Goal: Task Accomplishment & Management: Manage account settings

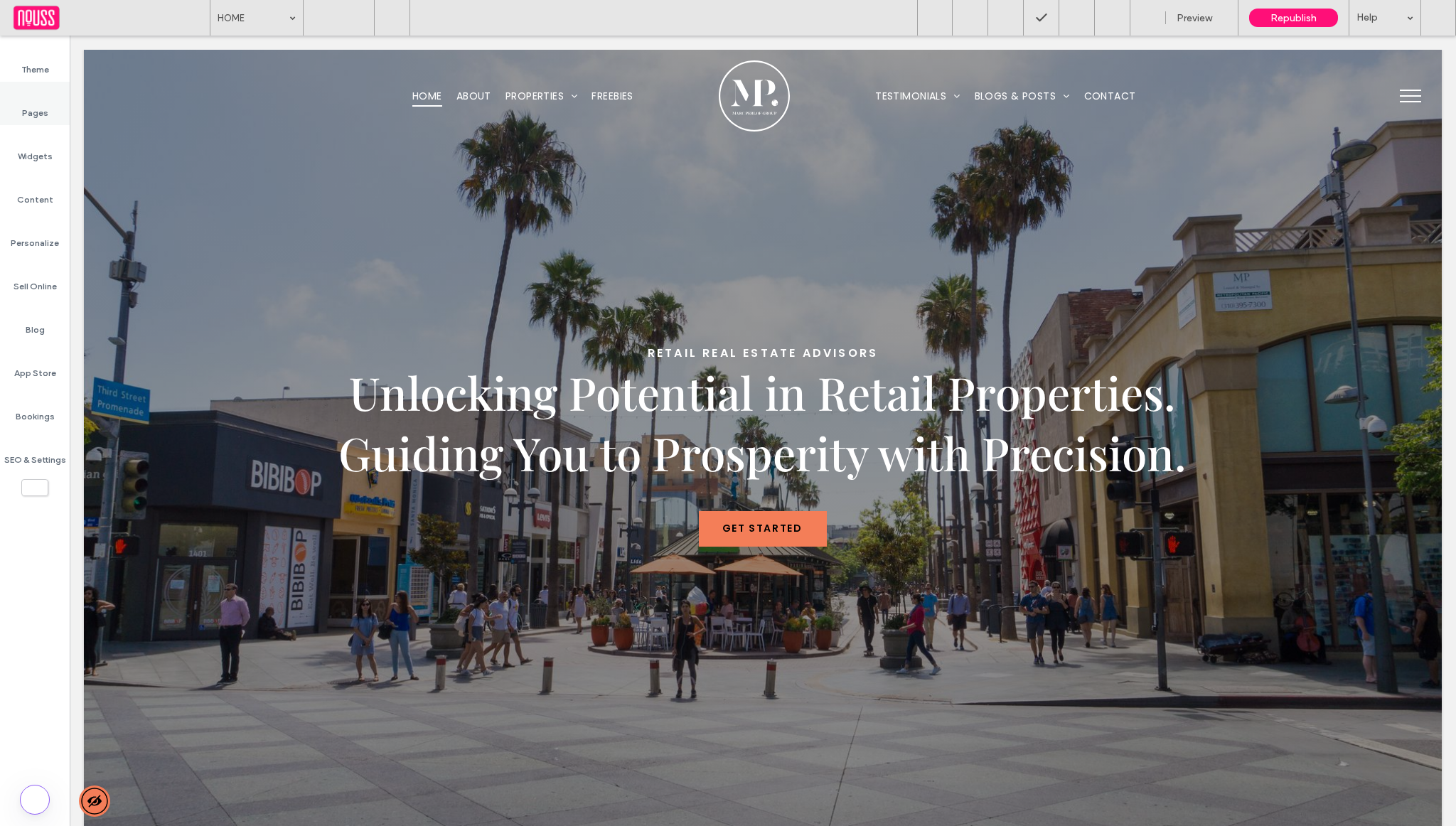
click at [44, 106] on label "Pages" at bounding box center [35, 110] width 27 height 20
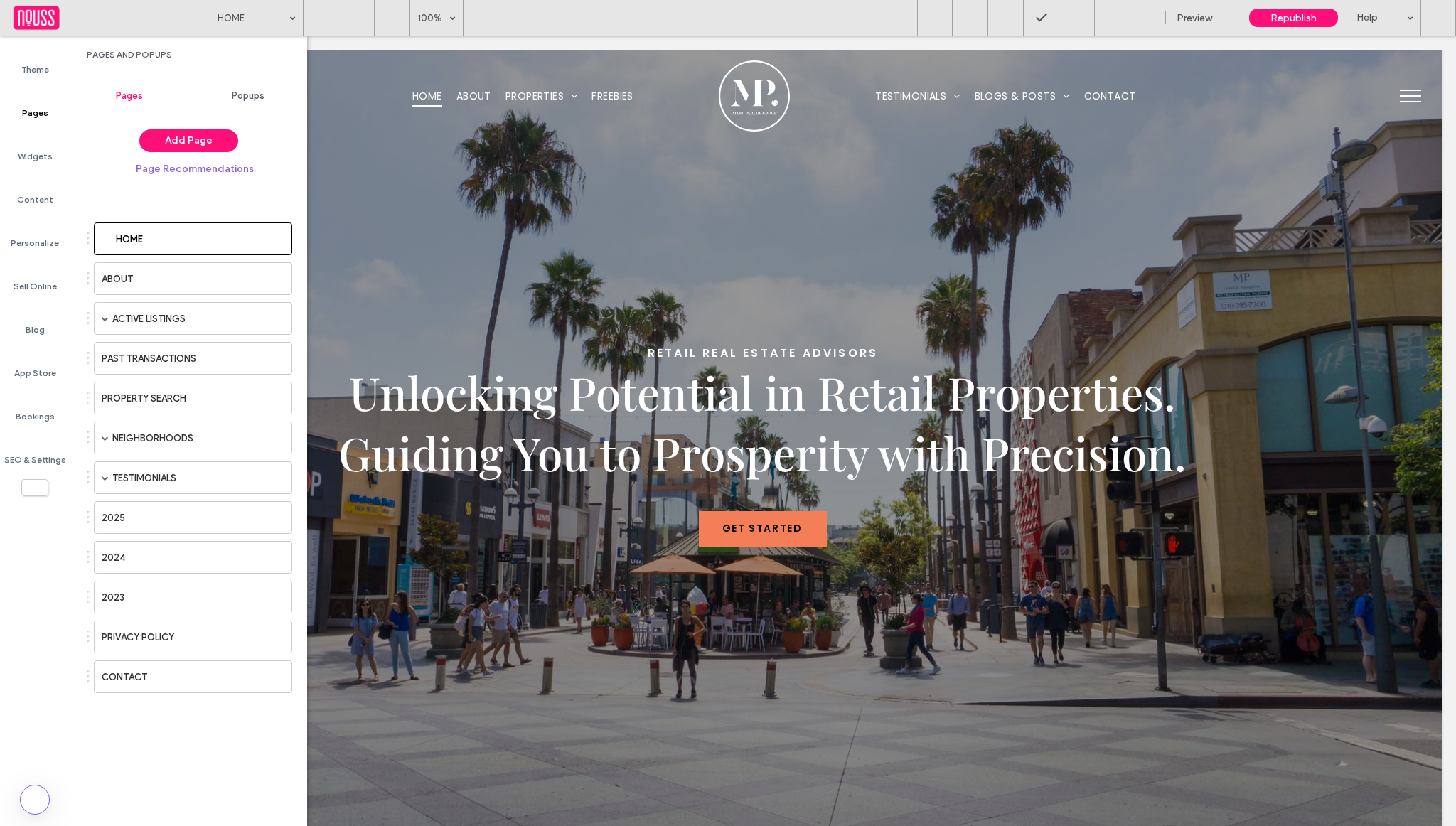
click at [266, 100] on div "Popups" at bounding box center [247, 96] width 118 height 32
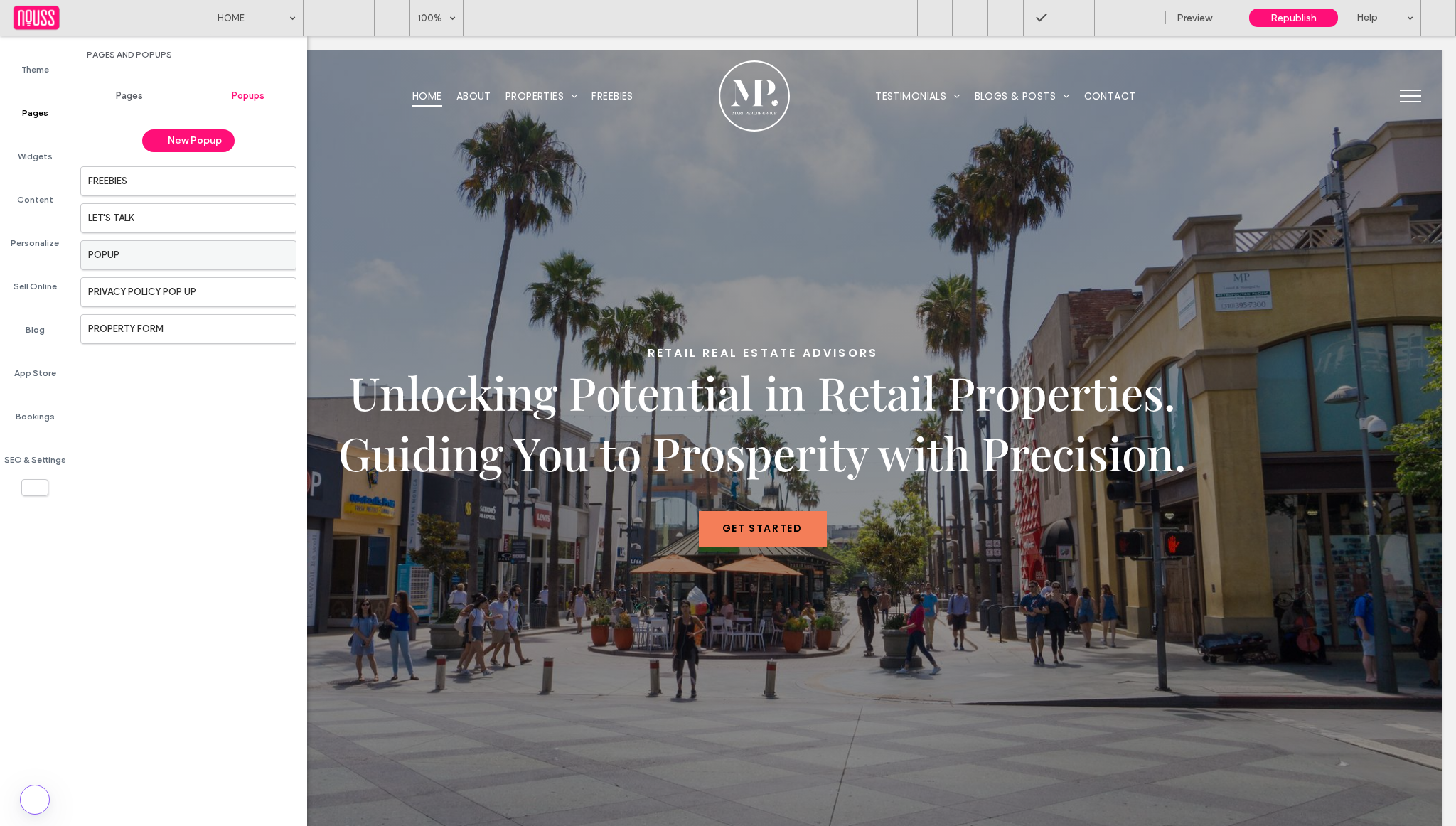
click at [237, 255] on label "POPUP" at bounding box center [183, 255] width 190 height 29
click at [266, 226] on label "LET'S TALK" at bounding box center [183, 218] width 190 height 29
click at [242, 260] on label "POPUP" at bounding box center [183, 255] width 190 height 29
click at [41, 233] on label "Personalize" at bounding box center [34, 240] width 48 height 20
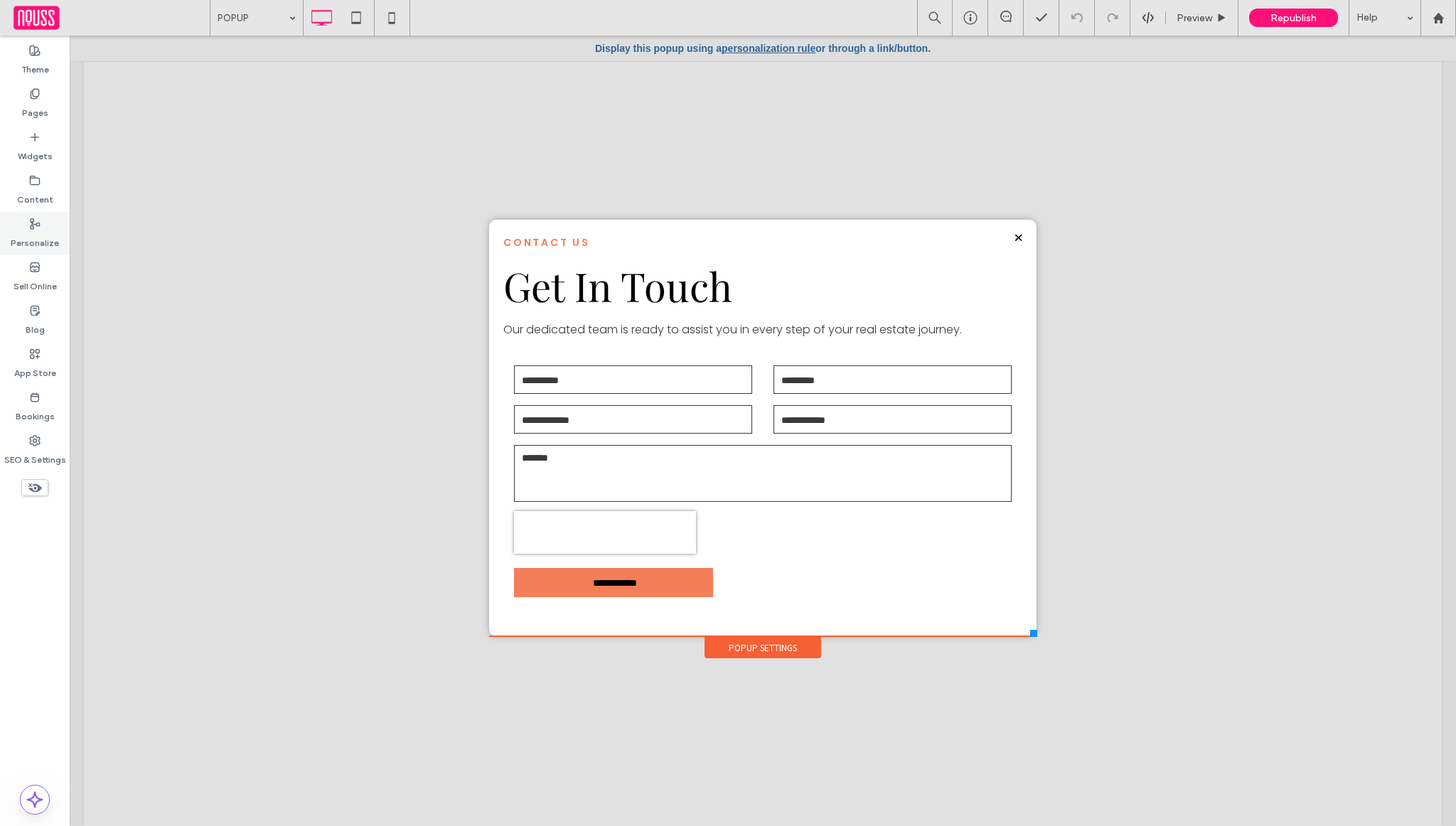
click at [45, 227] on div "Personalize" at bounding box center [34, 233] width 70 height 43
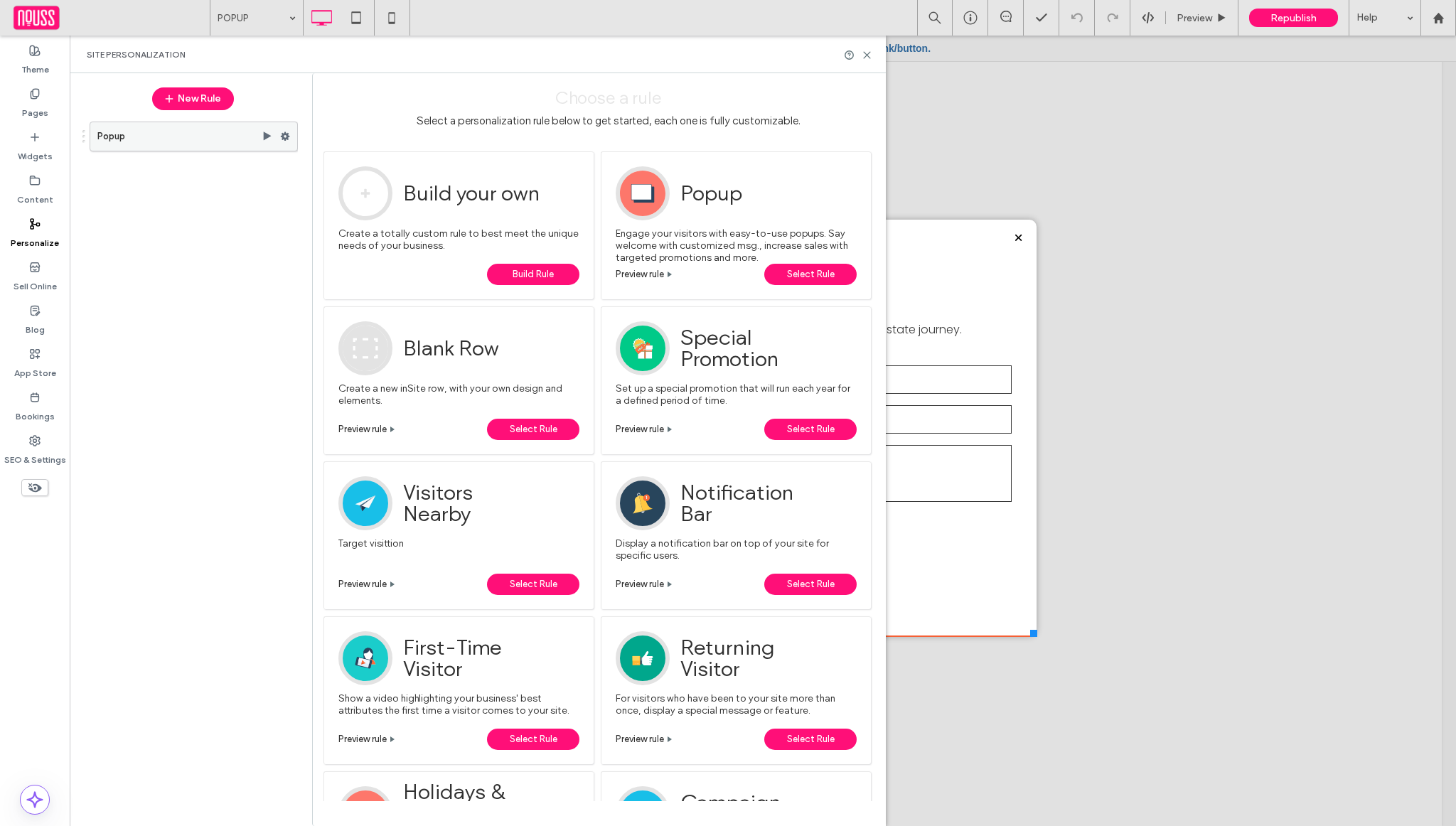
click at [284, 140] on icon at bounding box center [285, 136] width 10 height 10
click at [360, 169] on label "Edit" at bounding box center [376, 166] width 90 height 12
click at [460, 164] on span "Edit Trigger" at bounding box center [479, 166] width 53 height 12
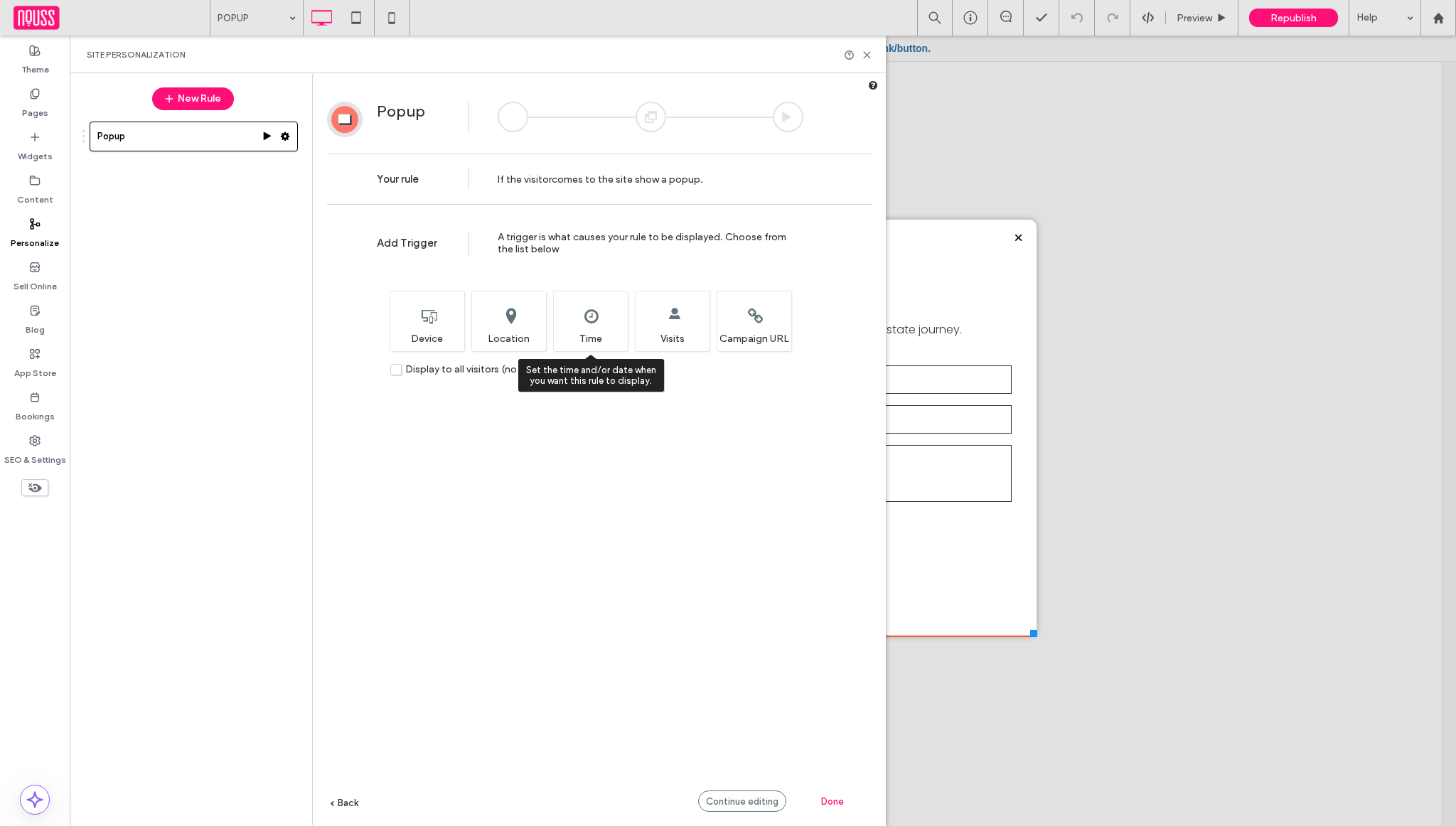
click at [594, 319] on div "Set the time and/or date when you want this rule to display. Time" at bounding box center [590, 321] width 75 height 60
click at [416, 365] on span "Display to all visitors (no trigger)" at bounding box center [479, 369] width 148 height 12
click at [614, 330] on div "Set the time and/or date when you want this rule to display. Time" at bounding box center [590, 321] width 75 height 60
click at [718, 807] on div "Continue editing" at bounding box center [742, 801] width 88 height 22
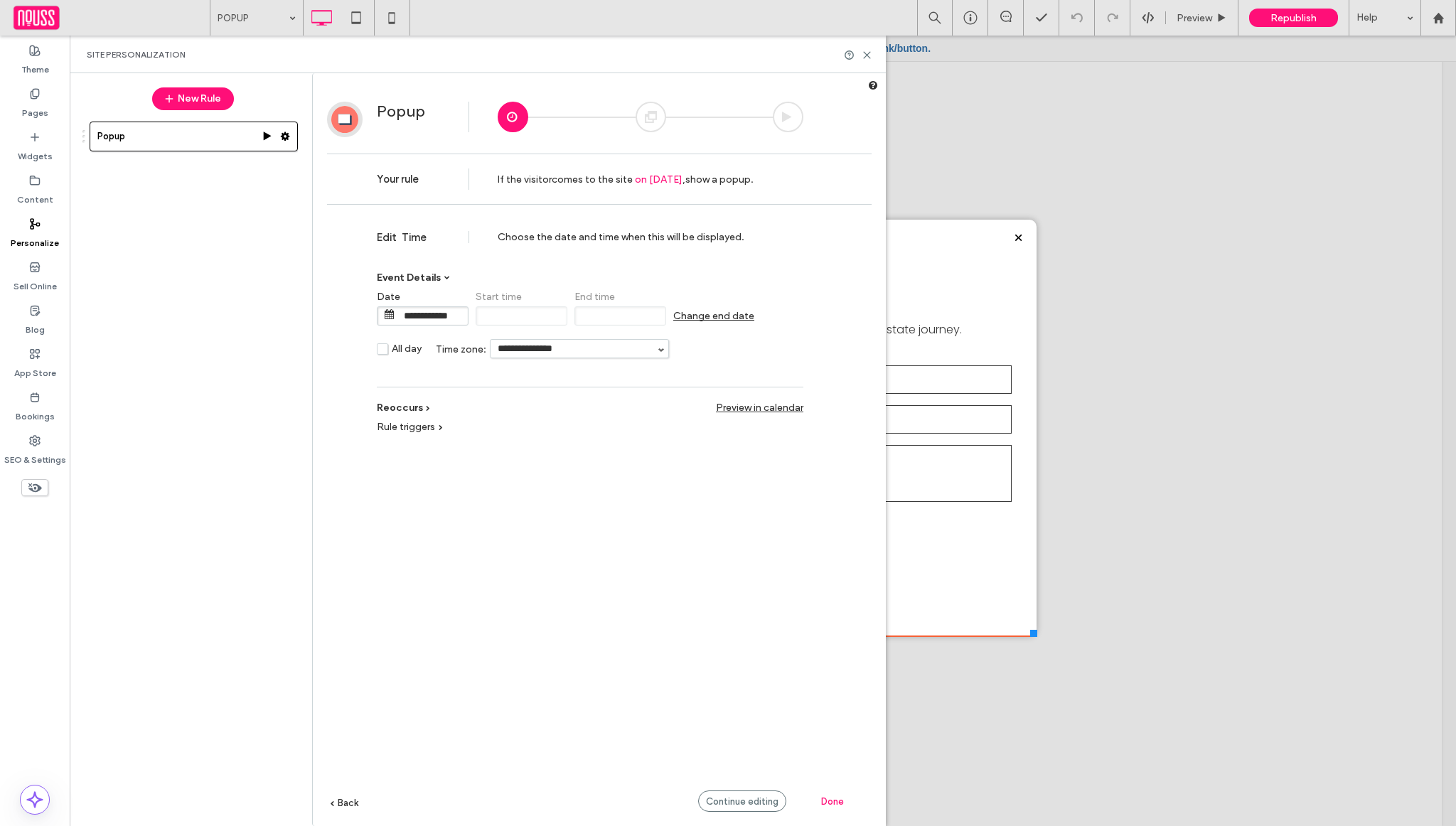
click at [356, 802] on span "Back" at bounding box center [347, 802] width 21 height 11
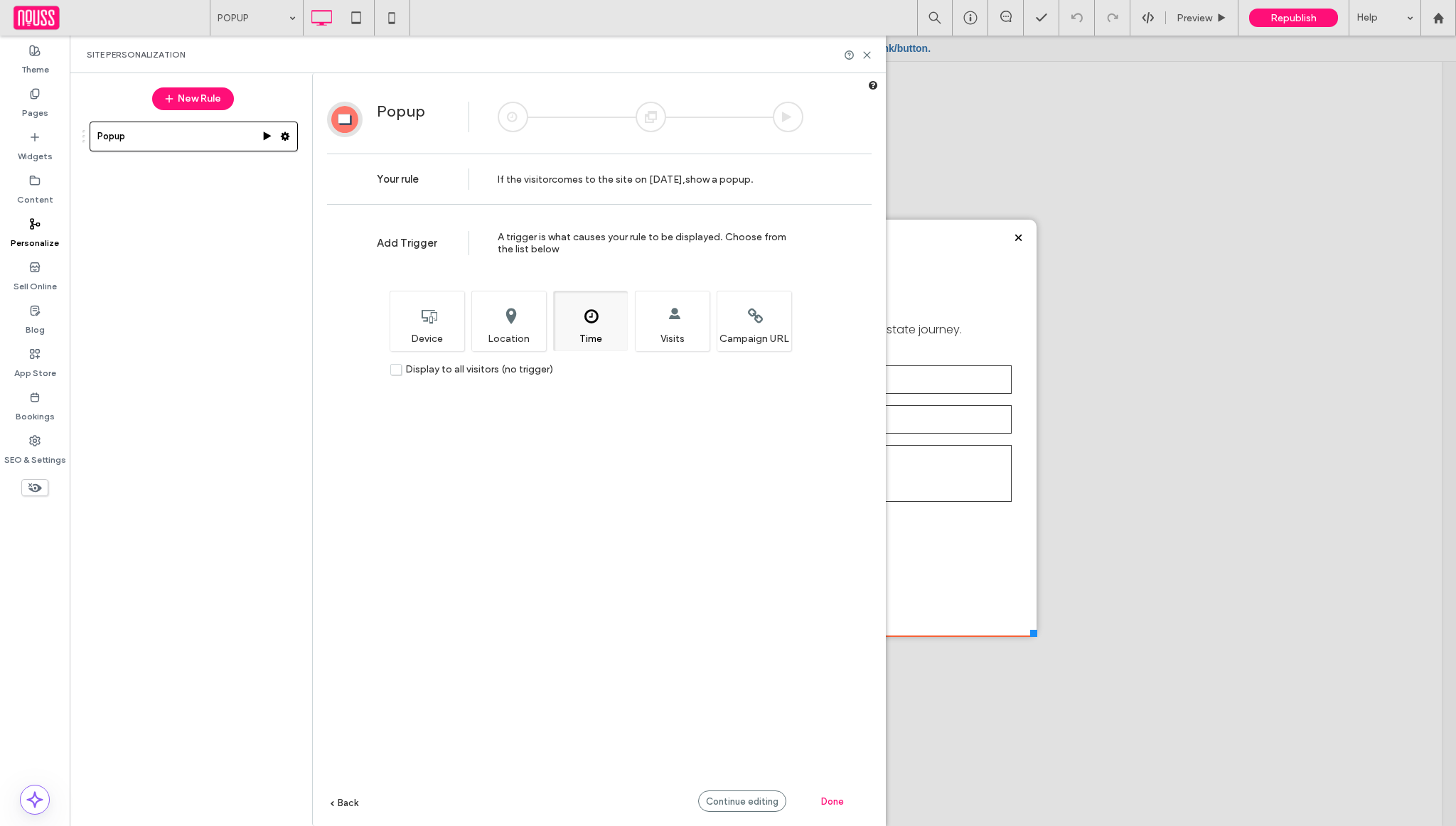
click at [430, 367] on span "Display to all visitors (no trigger)" at bounding box center [479, 369] width 148 height 12
click at [724, 802] on span "Continue editing" at bounding box center [742, 801] width 73 height 11
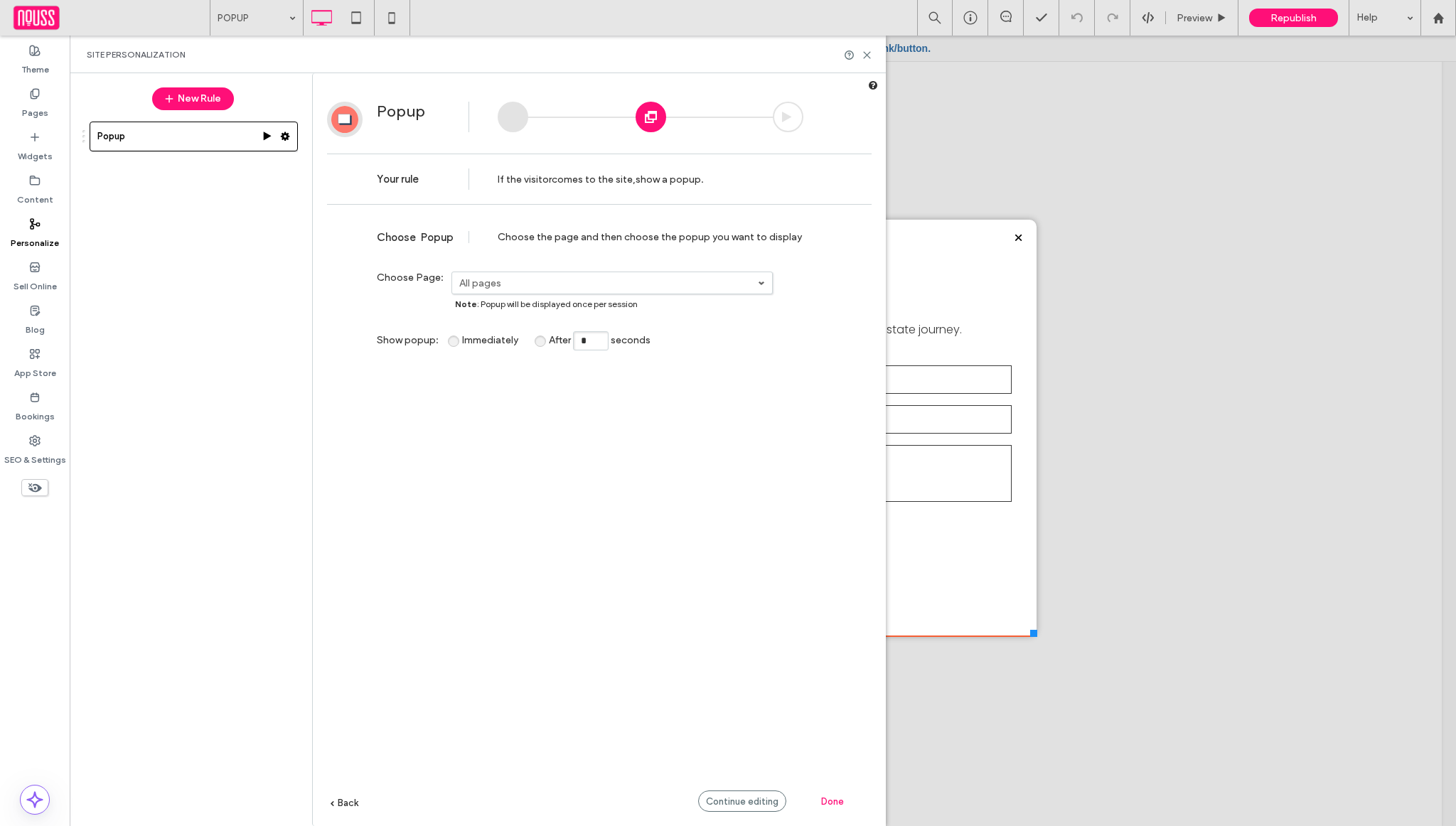
click at [592, 337] on input "*" at bounding box center [591, 340] width 36 height 19
type input "*"
click at [623, 281] on label "All pages" at bounding box center [609, 283] width 299 height 12
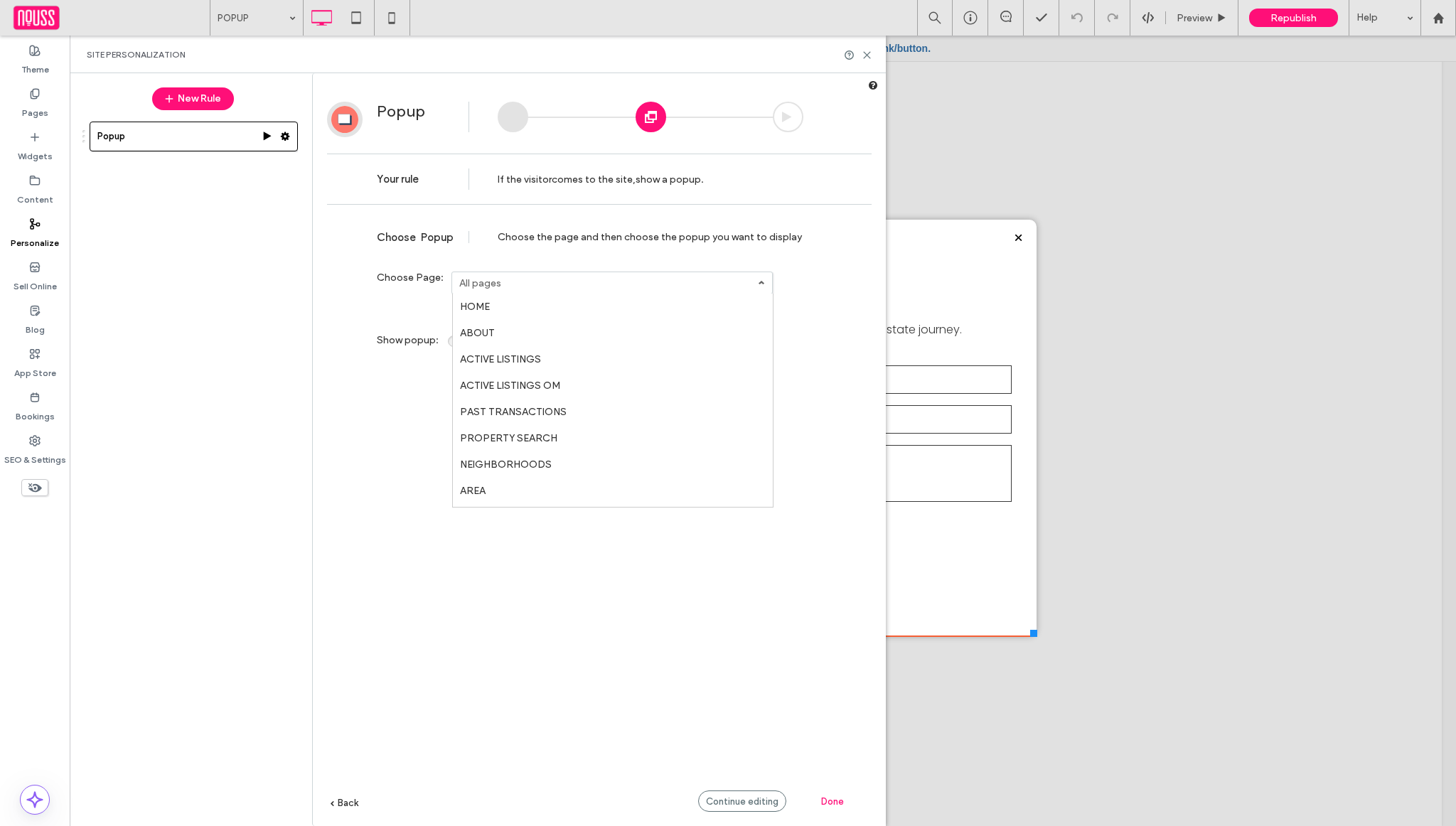
click at [619, 233] on div "Choose the page and then choose the popup you want to display" at bounding box center [650, 237] width 306 height 12
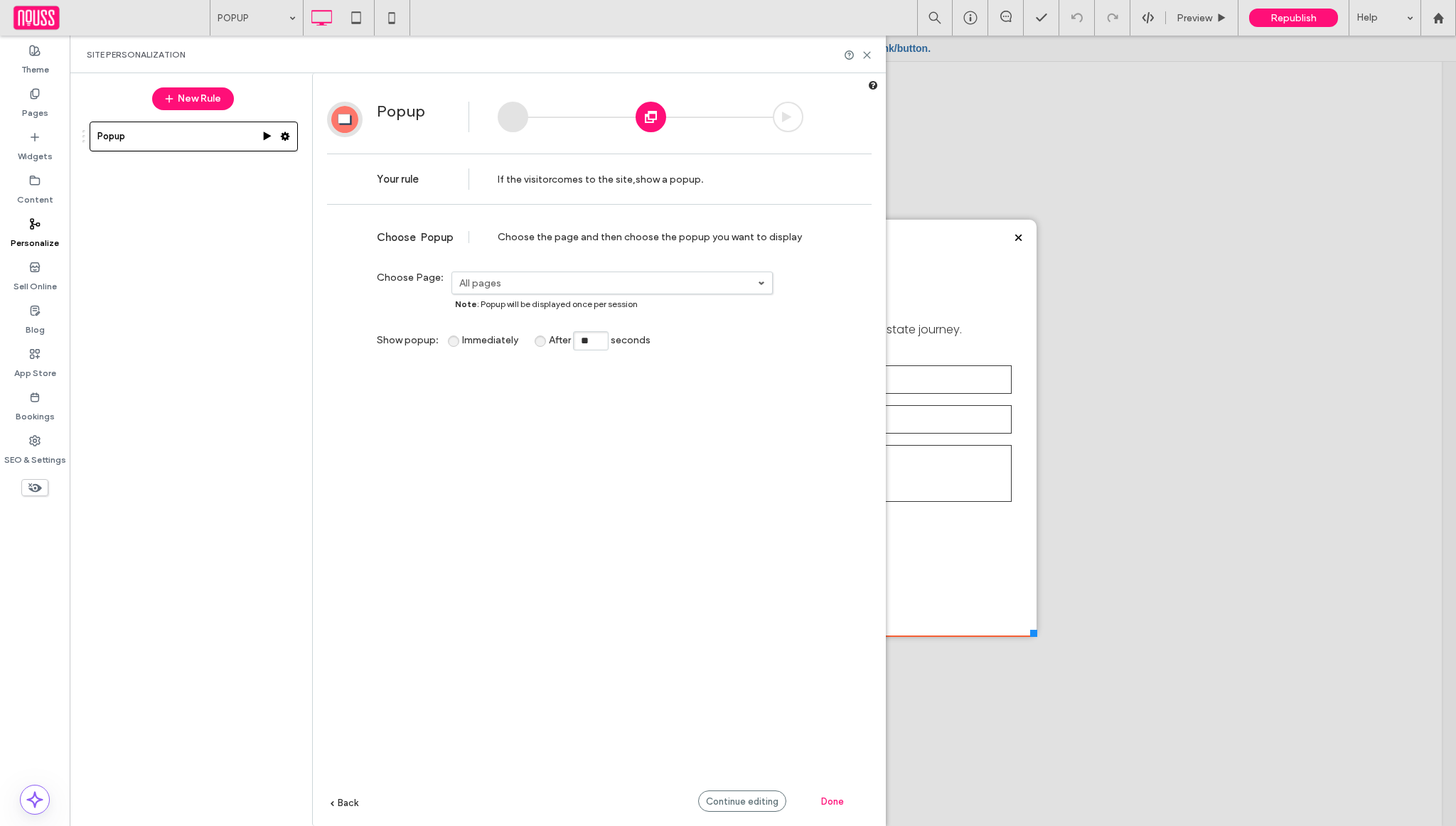
click at [617, 288] on label "All pages" at bounding box center [609, 283] width 299 height 12
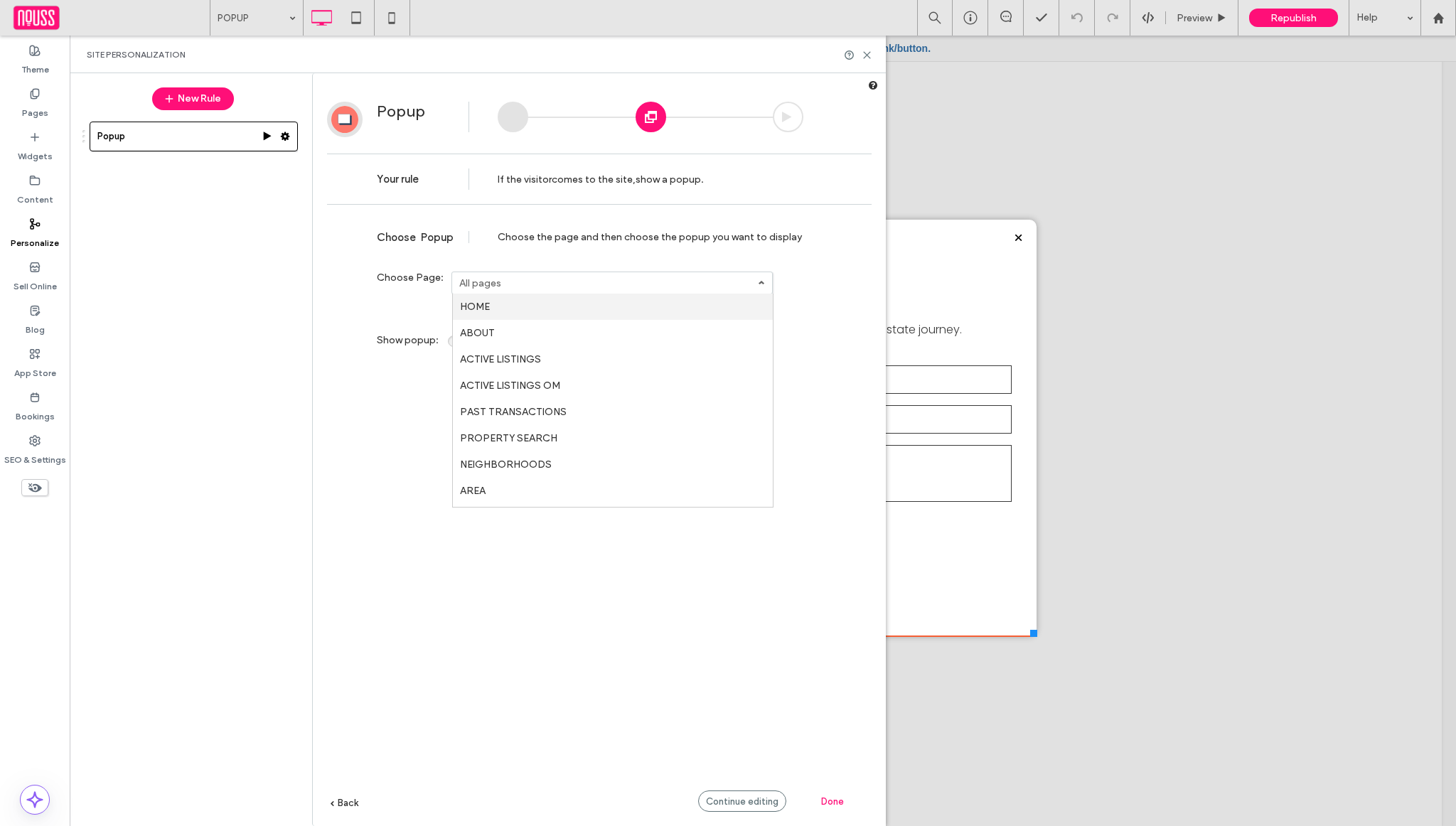
click at [594, 313] on link "HOME" at bounding box center [613, 306] width 320 height 27
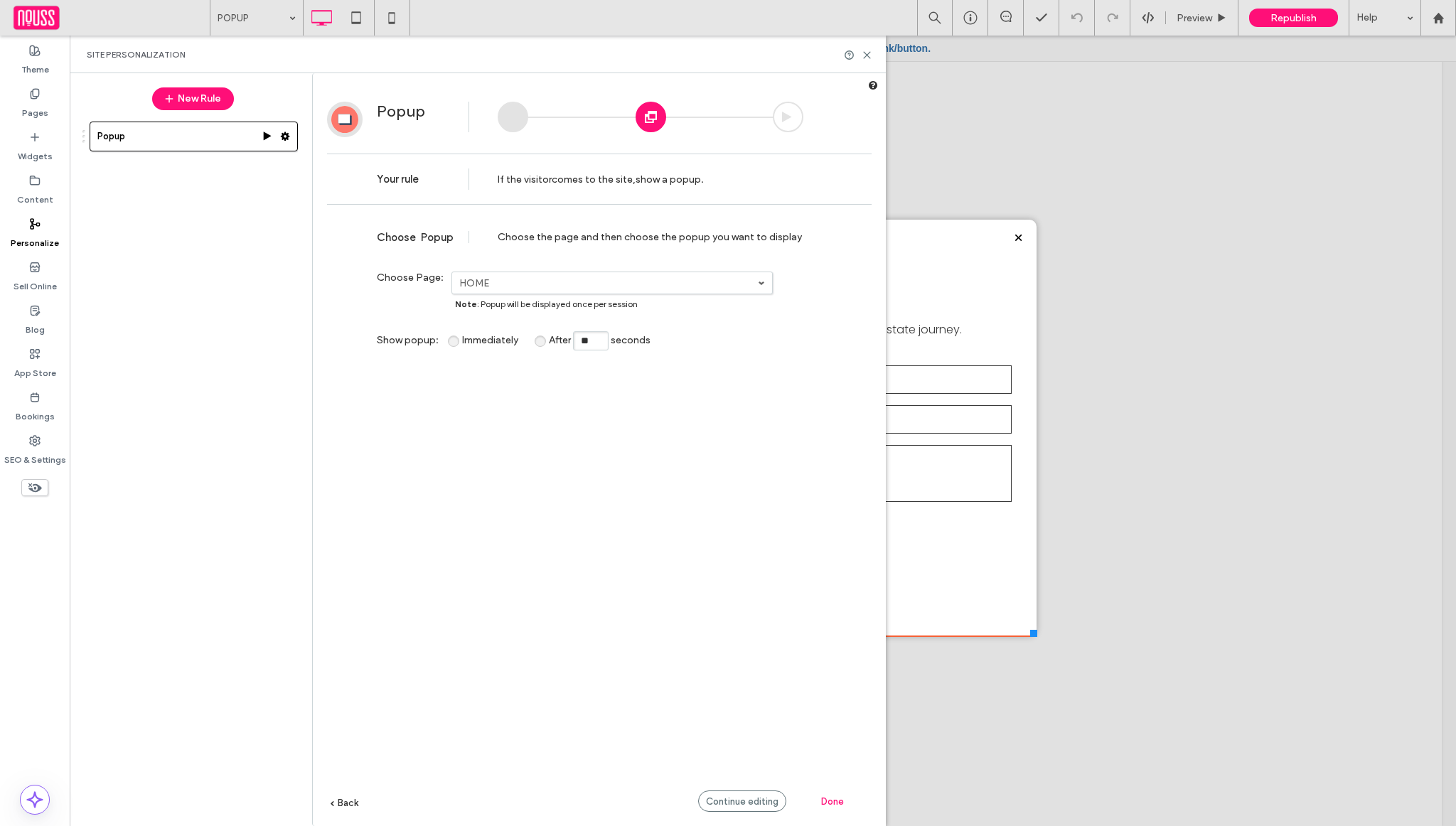
click at [705, 360] on div "**********" at bounding box center [599, 540] width 545 height 657
click at [597, 342] on input "**" at bounding box center [591, 340] width 36 height 19
type input "**"
click at [601, 482] on div "**********" at bounding box center [599, 540] width 545 height 657
click at [776, 799] on span "Continue editing" at bounding box center [742, 801] width 73 height 11
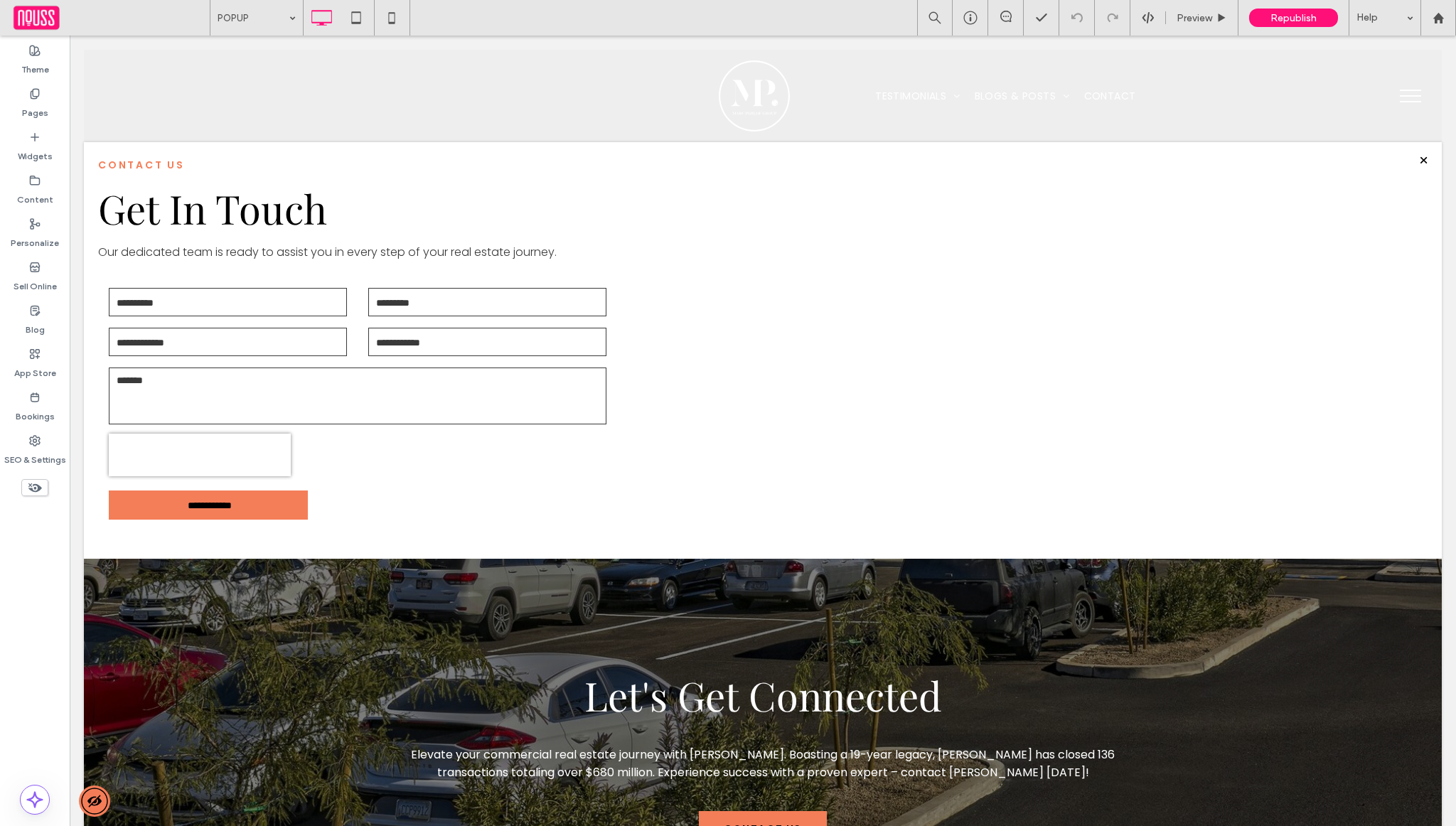
click at [1270, 37] on div at bounding box center [728, 413] width 1456 height 826
click at [1270, 19] on div at bounding box center [728, 413] width 1456 height 826
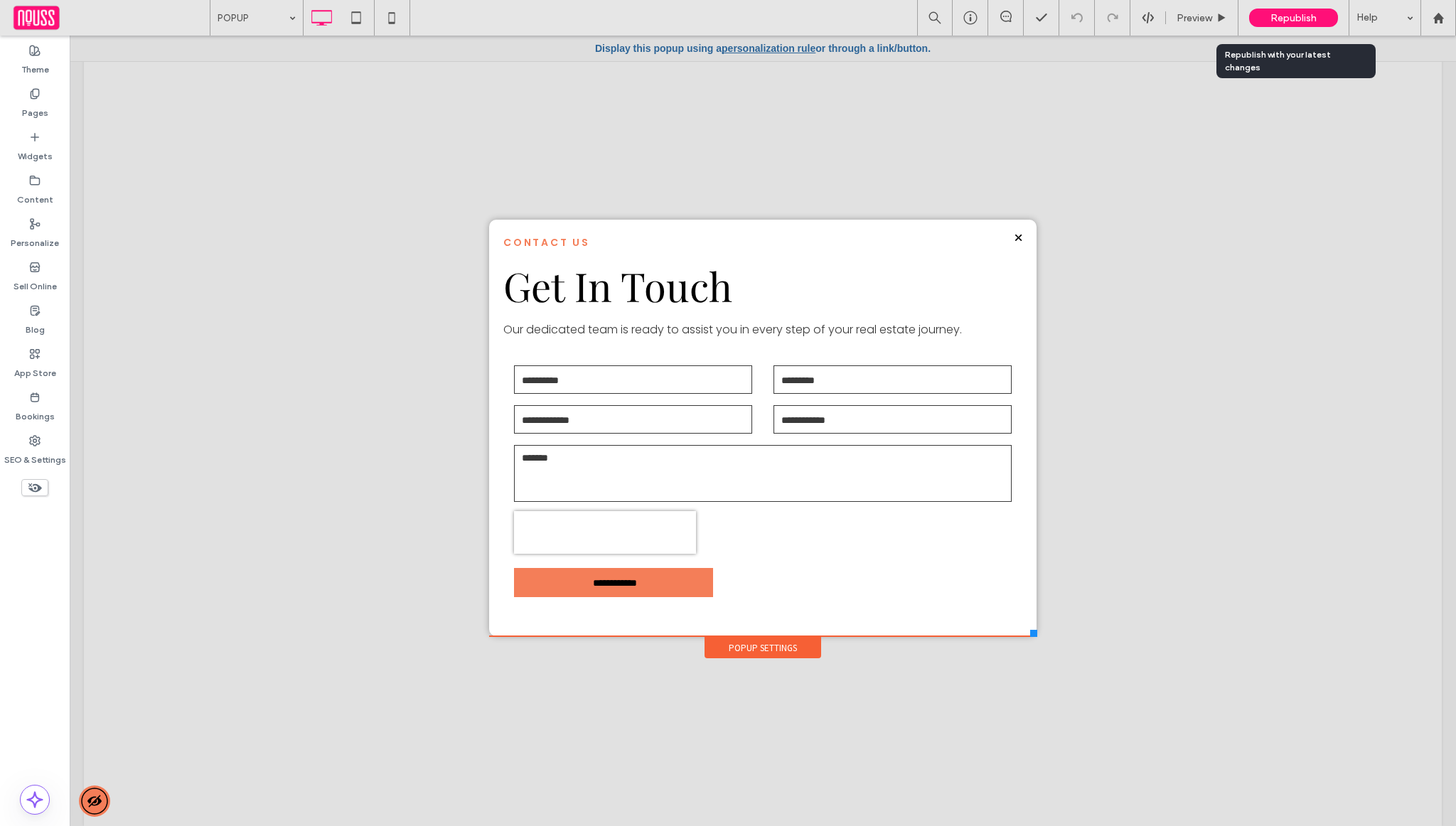
click at [1264, 18] on div "Republish" at bounding box center [1294, 18] width 89 height 19
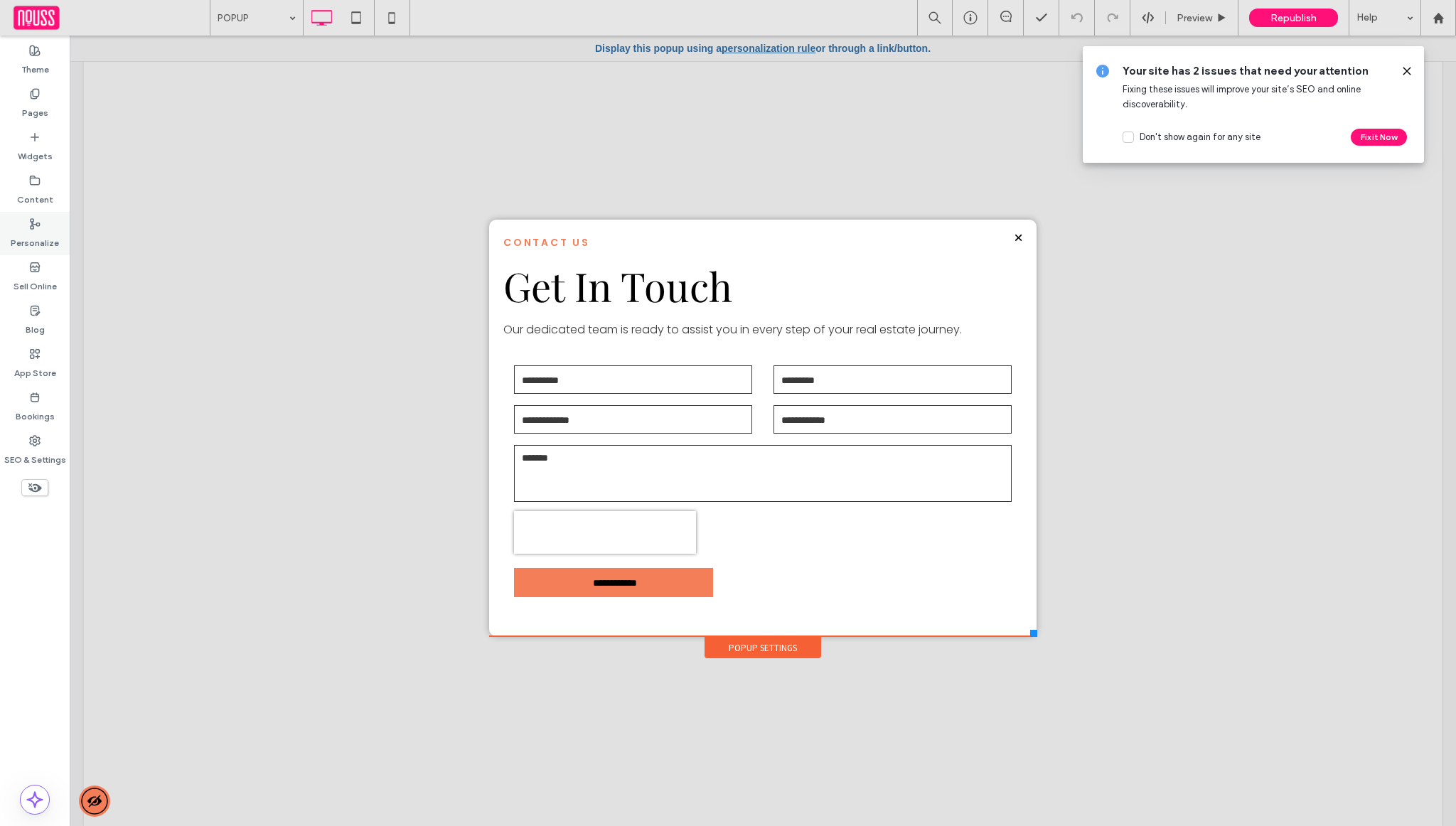
click at [55, 230] on label "Personalize" at bounding box center [34, 240] width 48 height 20
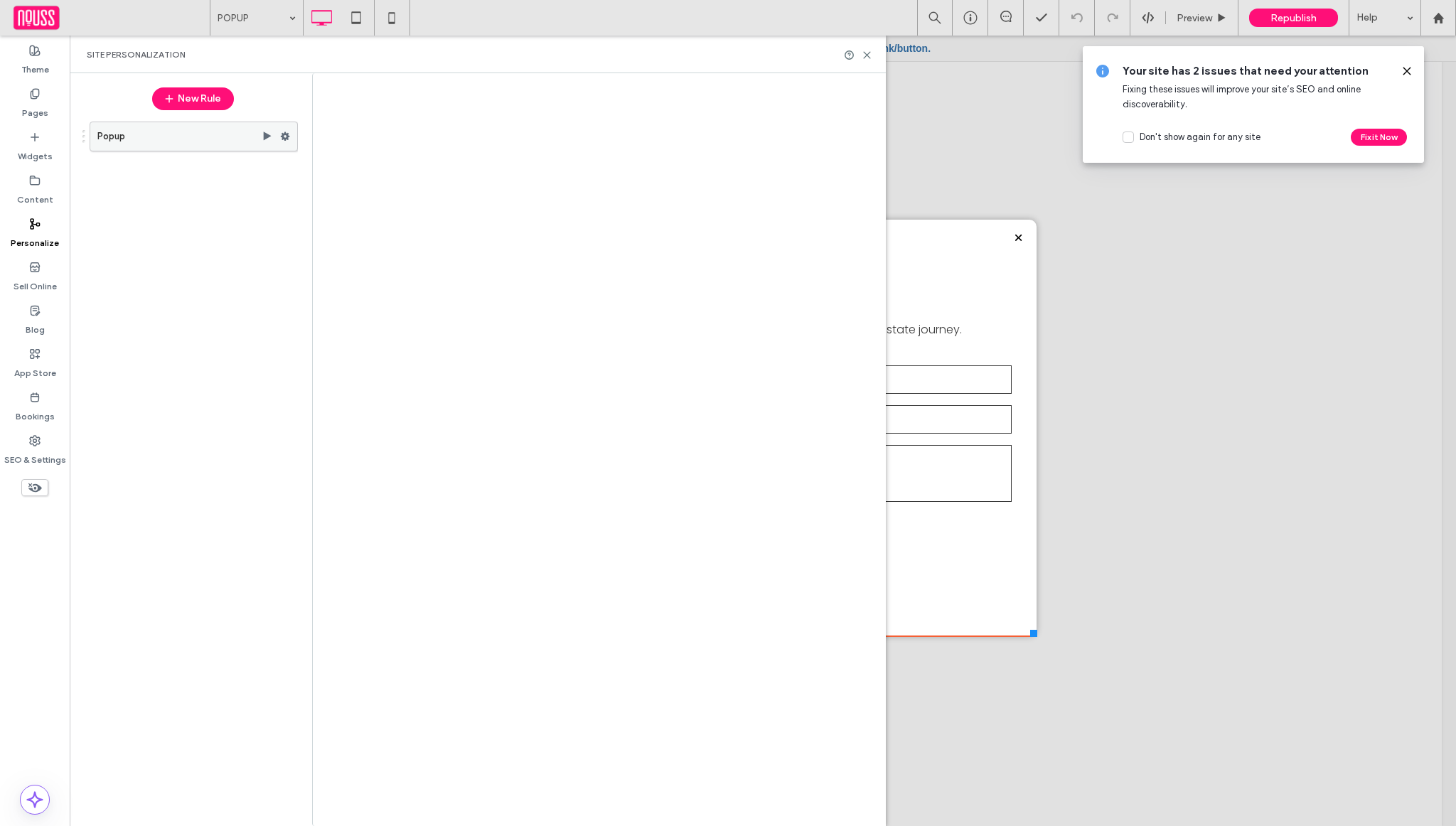
click at [286, 138] on use at bounding box center [285, 136] width 9 height 9
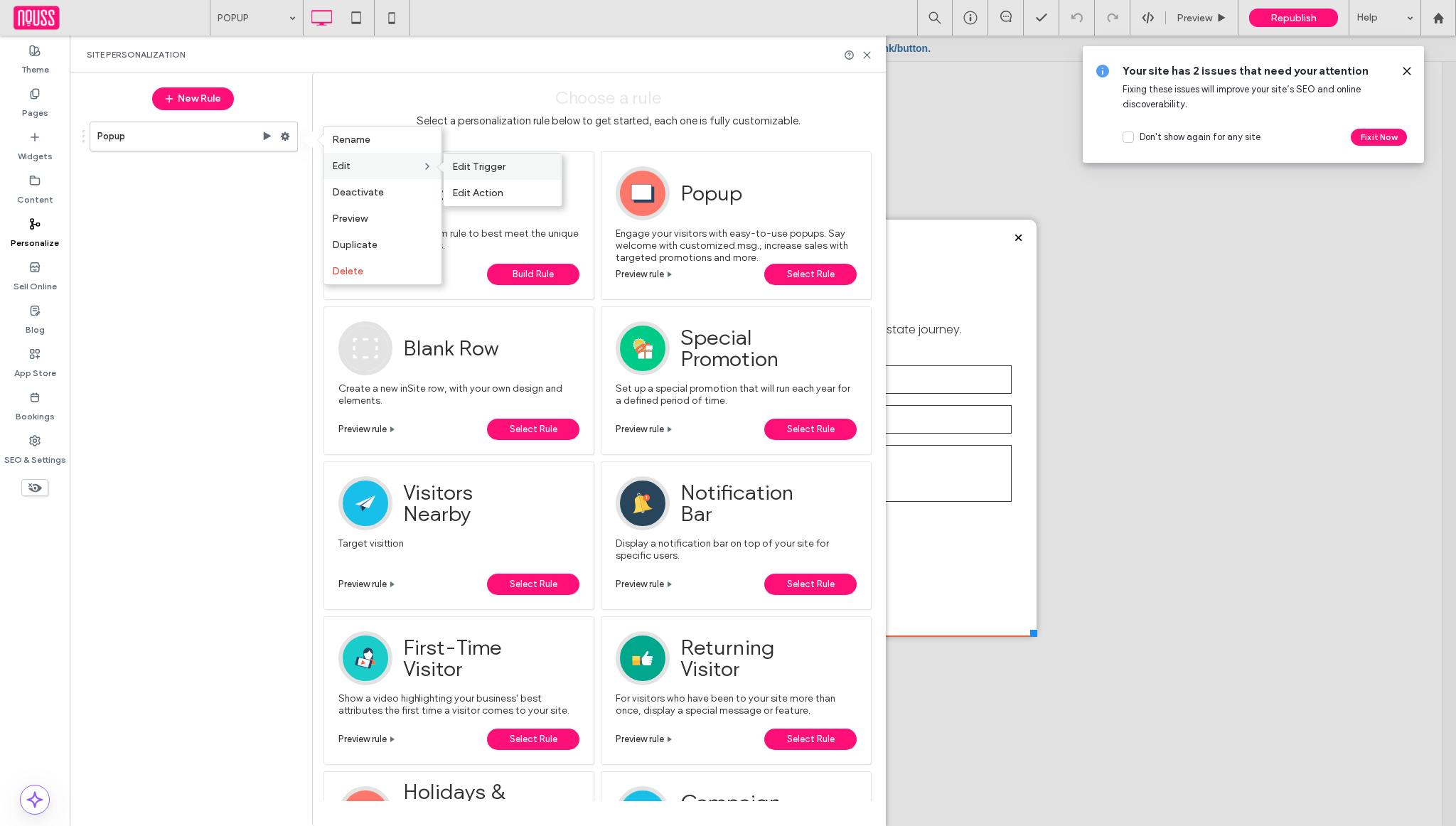
click at [485, 169] on span "Edit Trigger" at bounding box center [479, 166] width 53 height 12
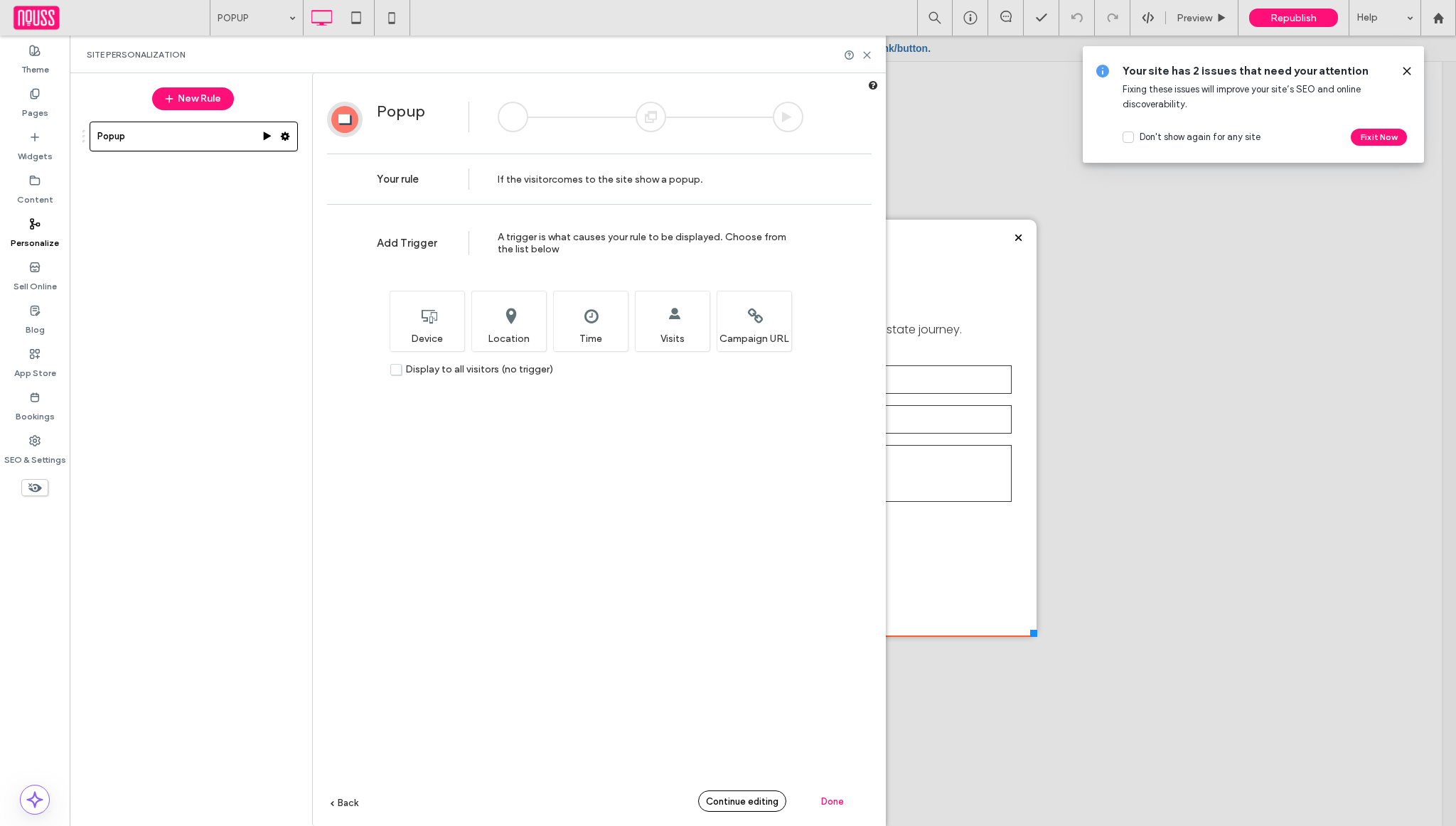
click at [711, 804] on span "Continue editing" at bounding box center [742, 801] width 73 height 11
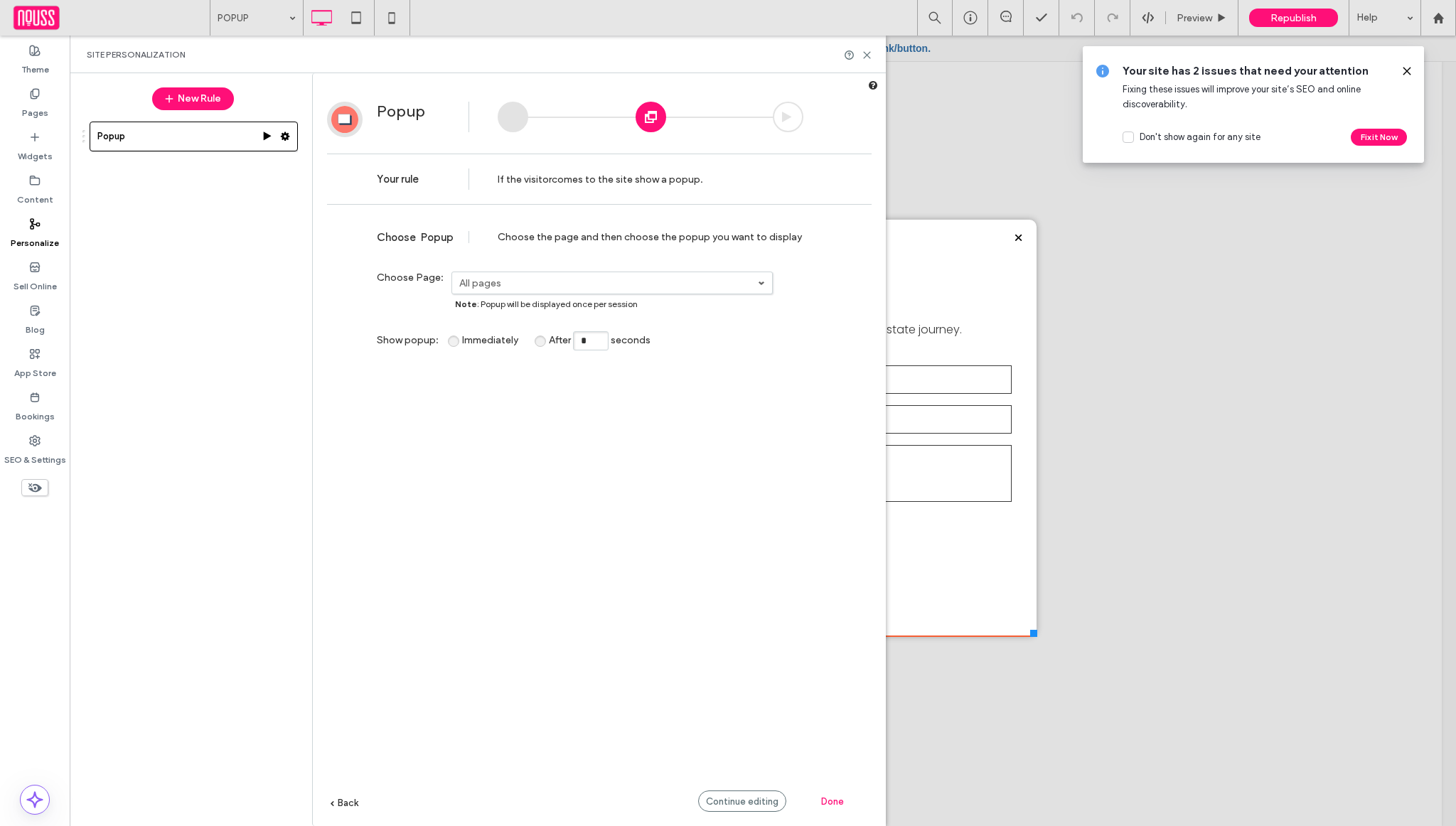
click at [604, 344] on input "*" at bounding box center [591, 340] width 36 height 19
type input "**"
click at [602, 484] on div "**********" at bounding box center [599, 540] width 545 height 657
click at [732, 802] on span "Continue editing" at bounding box center [742, 801] width 73 height 11
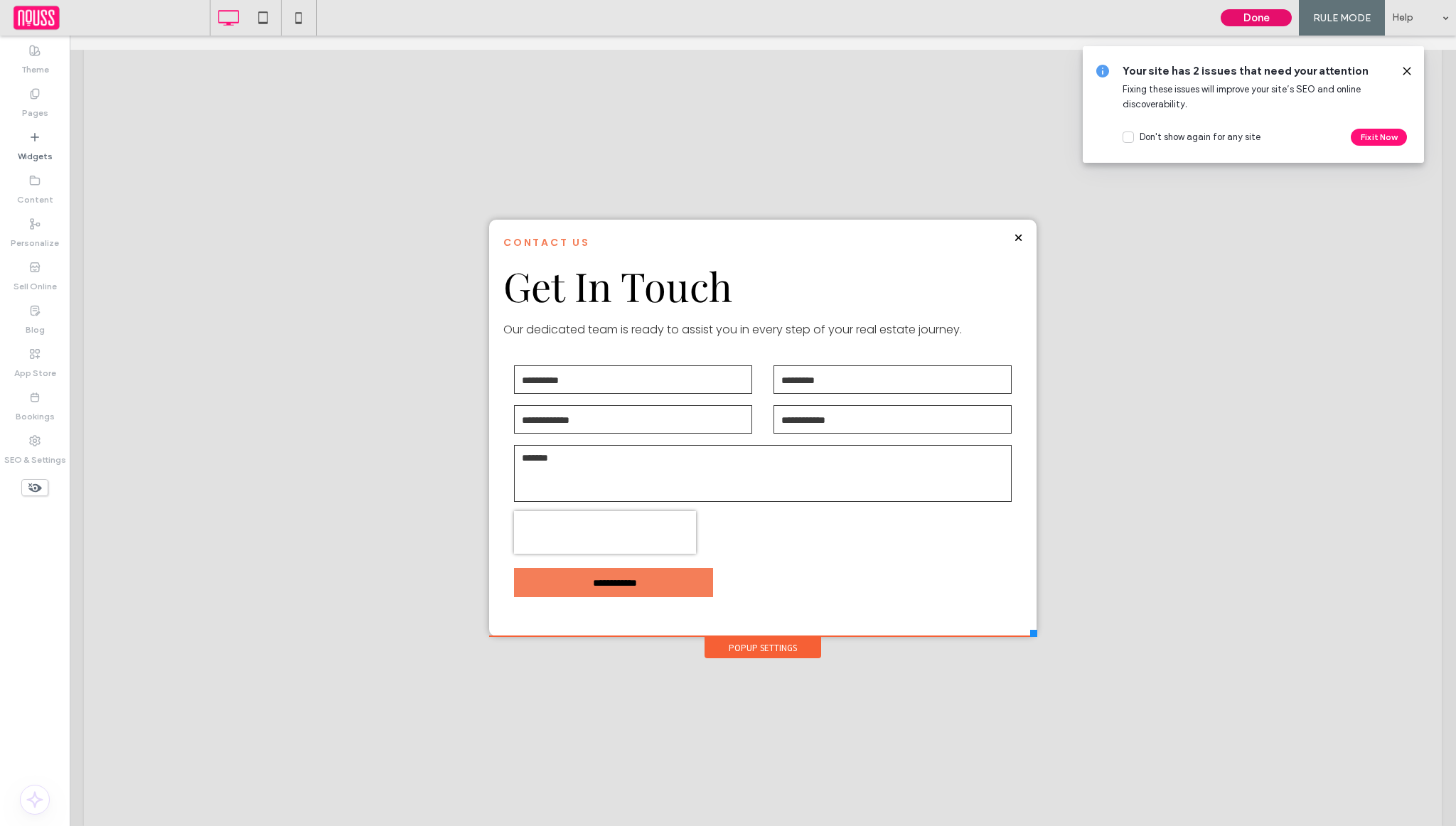
click at [1276, 16] on button "Done" at bounding box center [1256, 18] width 71 height 17
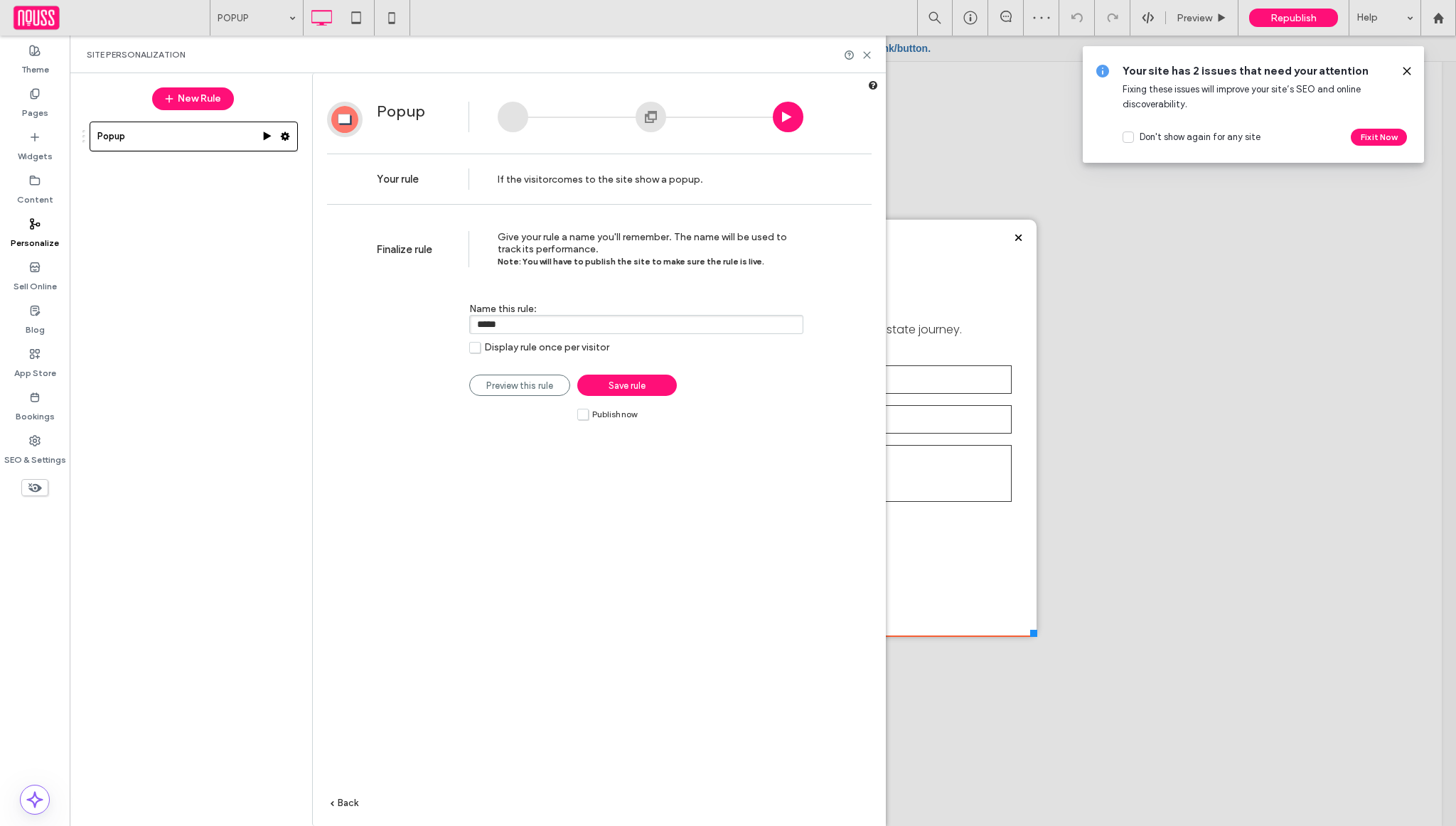
click at [602, 421] on div "Finalize rule Give your rule a name you'll remember. The name will be used to t…" at bounding box center [599, 540] width 573 height 657
click at [604, 418] on span "Publish now" at bounding box center [615, 414] width 45 height 10
click at [600, 387] on link "Save rule" at bounding box center [627, 385] width 100 height 22
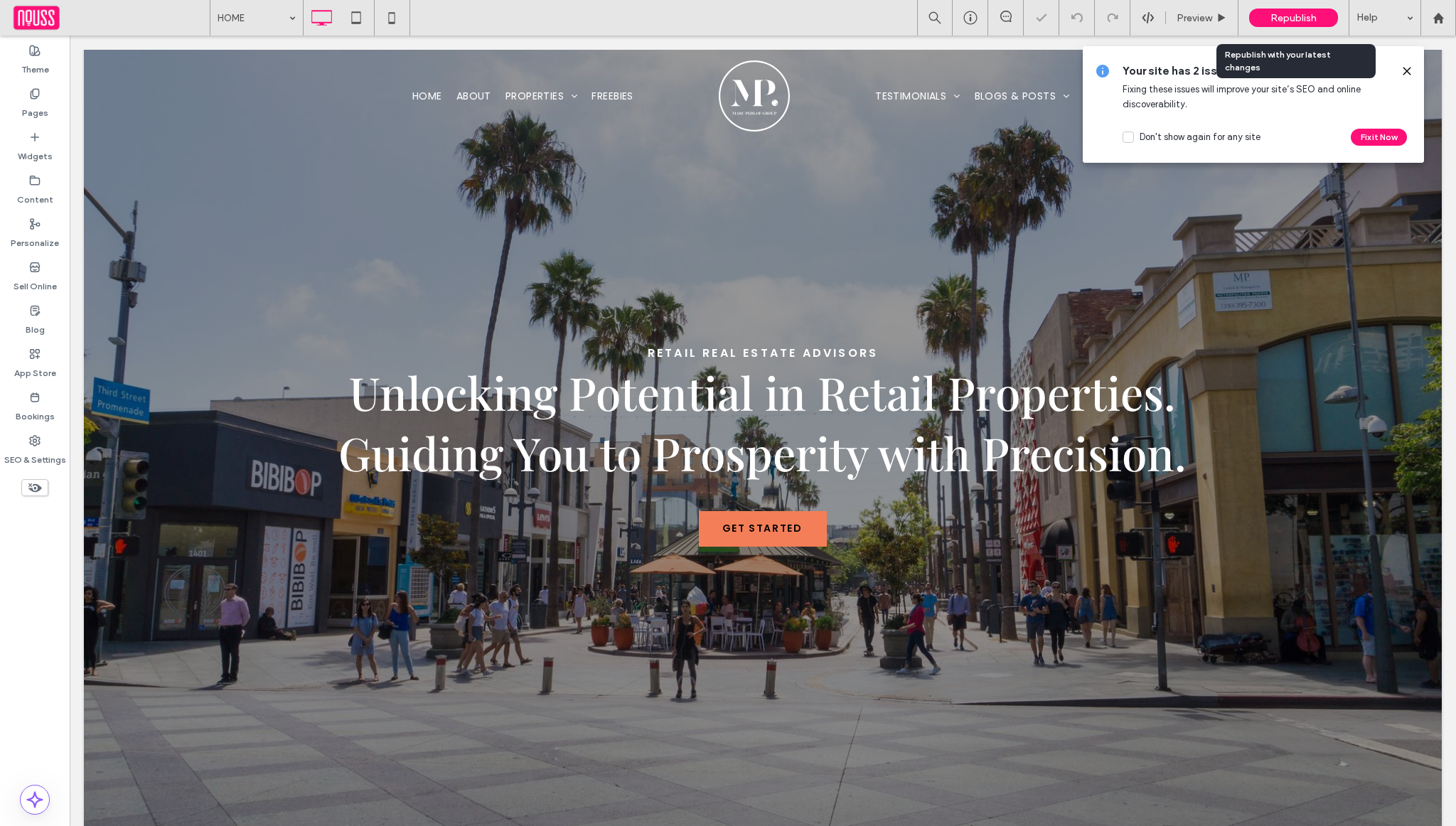
click at [1286, 15] on span "Republish" at bounding box center [1294, 18] width 46 height 12
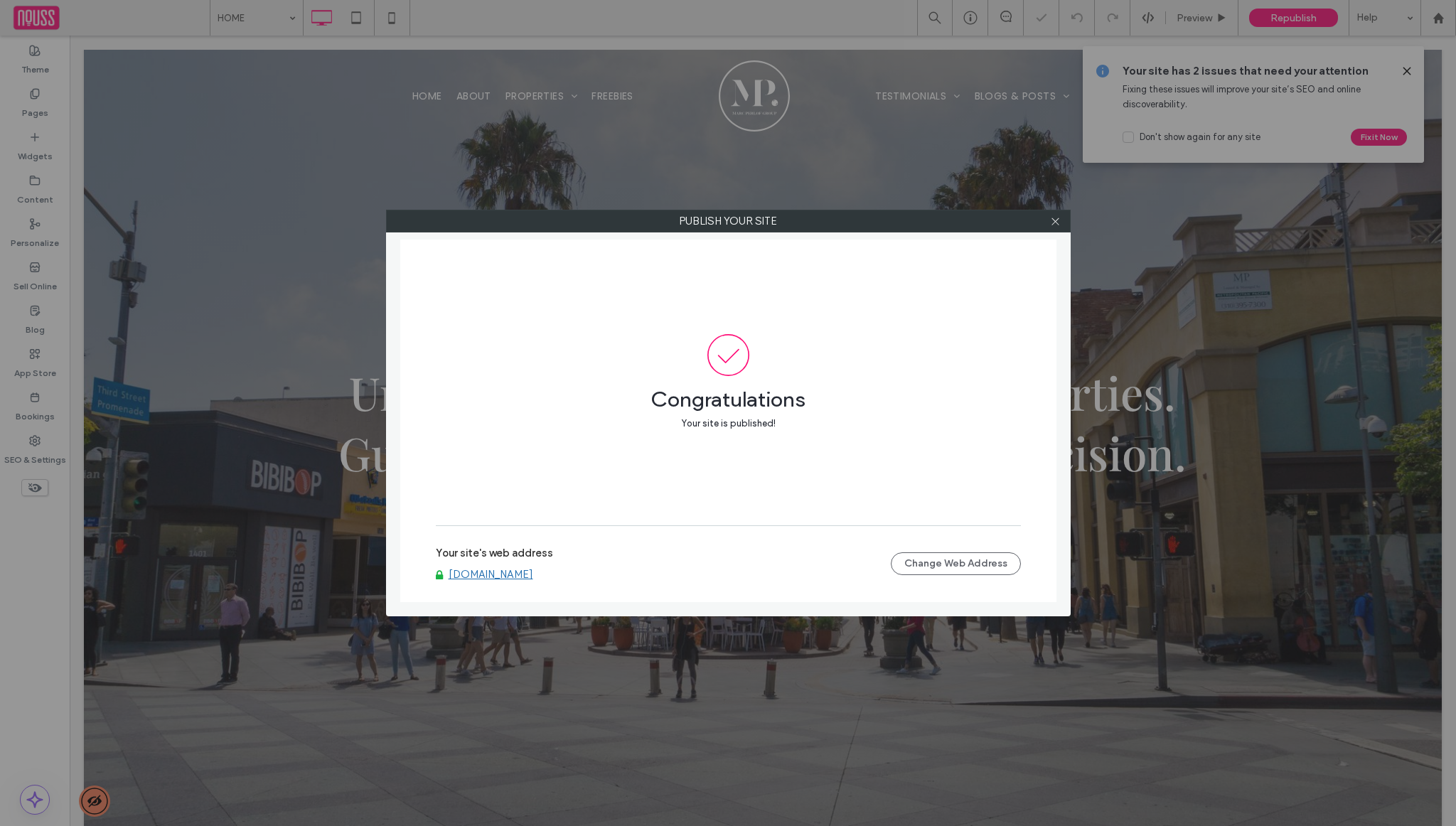
click at [515, 581] on div "Your site's web address www.marcperlof.com Change Web Address" at bounding box center [728, 563] width 585 height 45
click at [515, 576] on link "www.marcperlof.com" at bounding box center [491, 574] width 85 height 13
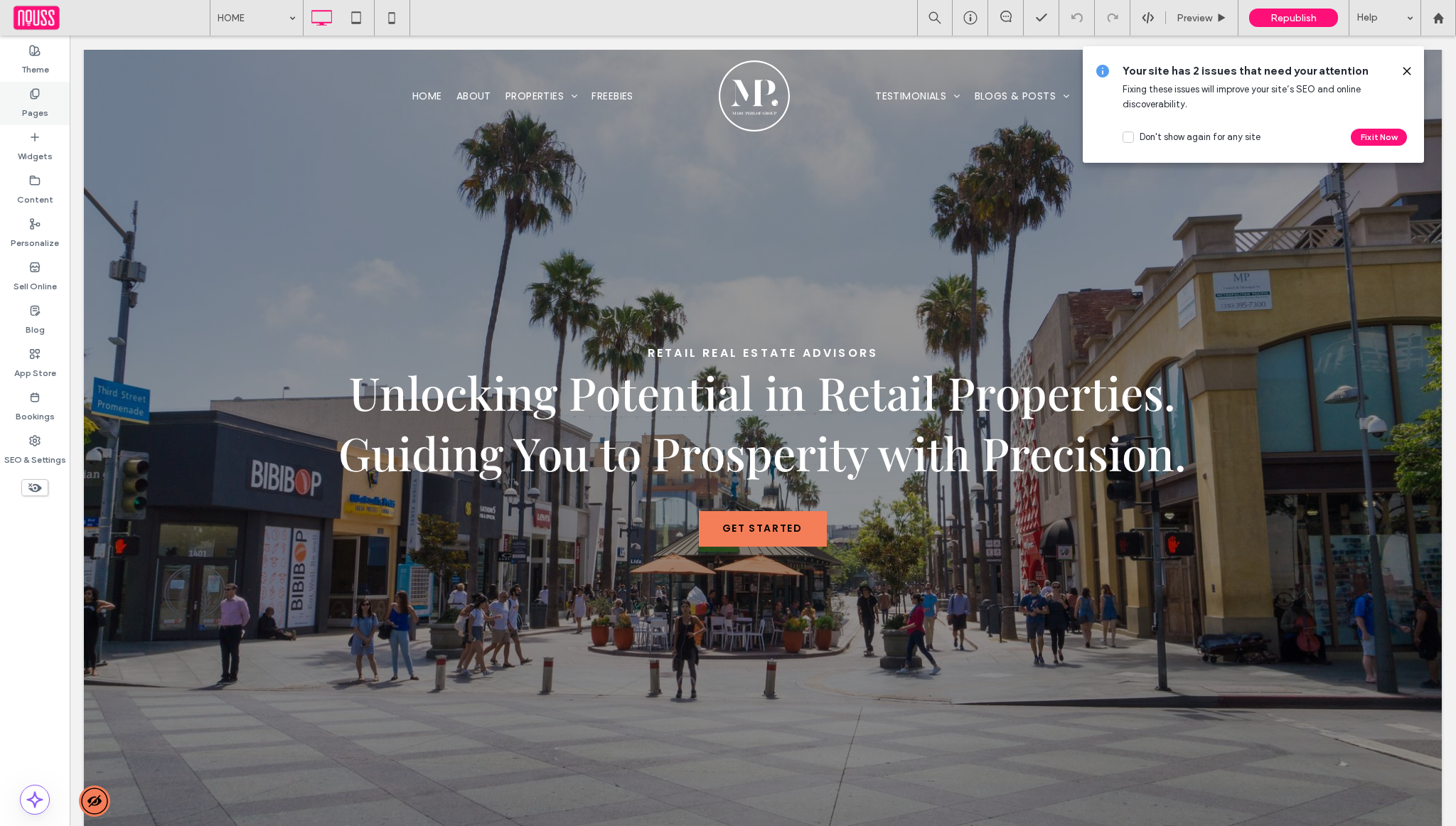
click at [42, 117] on label "Pages" at bounding box center [35, 110] width 27 height 20
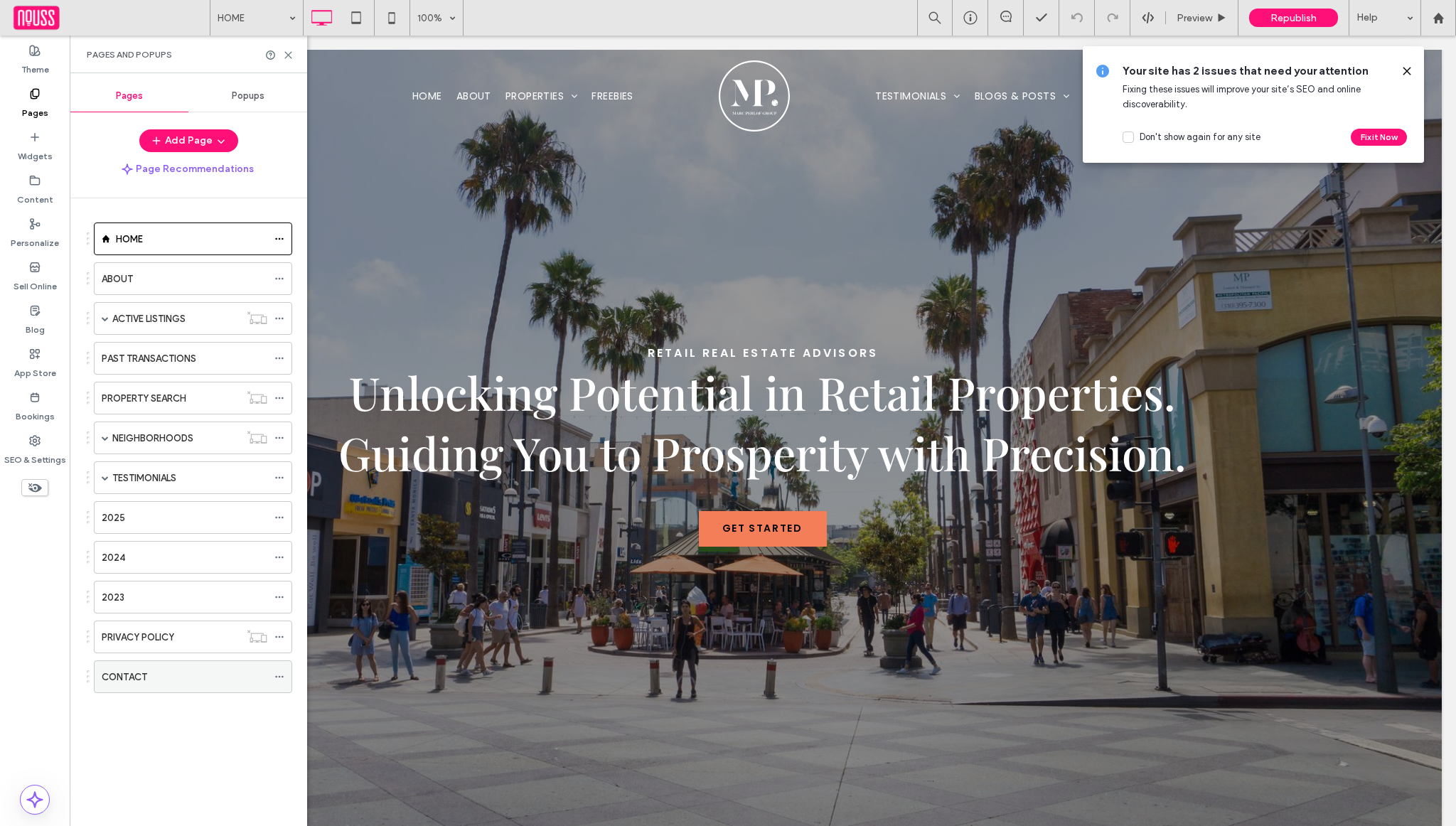
click at [165, 681] on div "CONTACT" at bounding box center [185, 677] width 166 height 15
click at [289, 56] on icon at bounding box center [288, 55] width 11 height 11
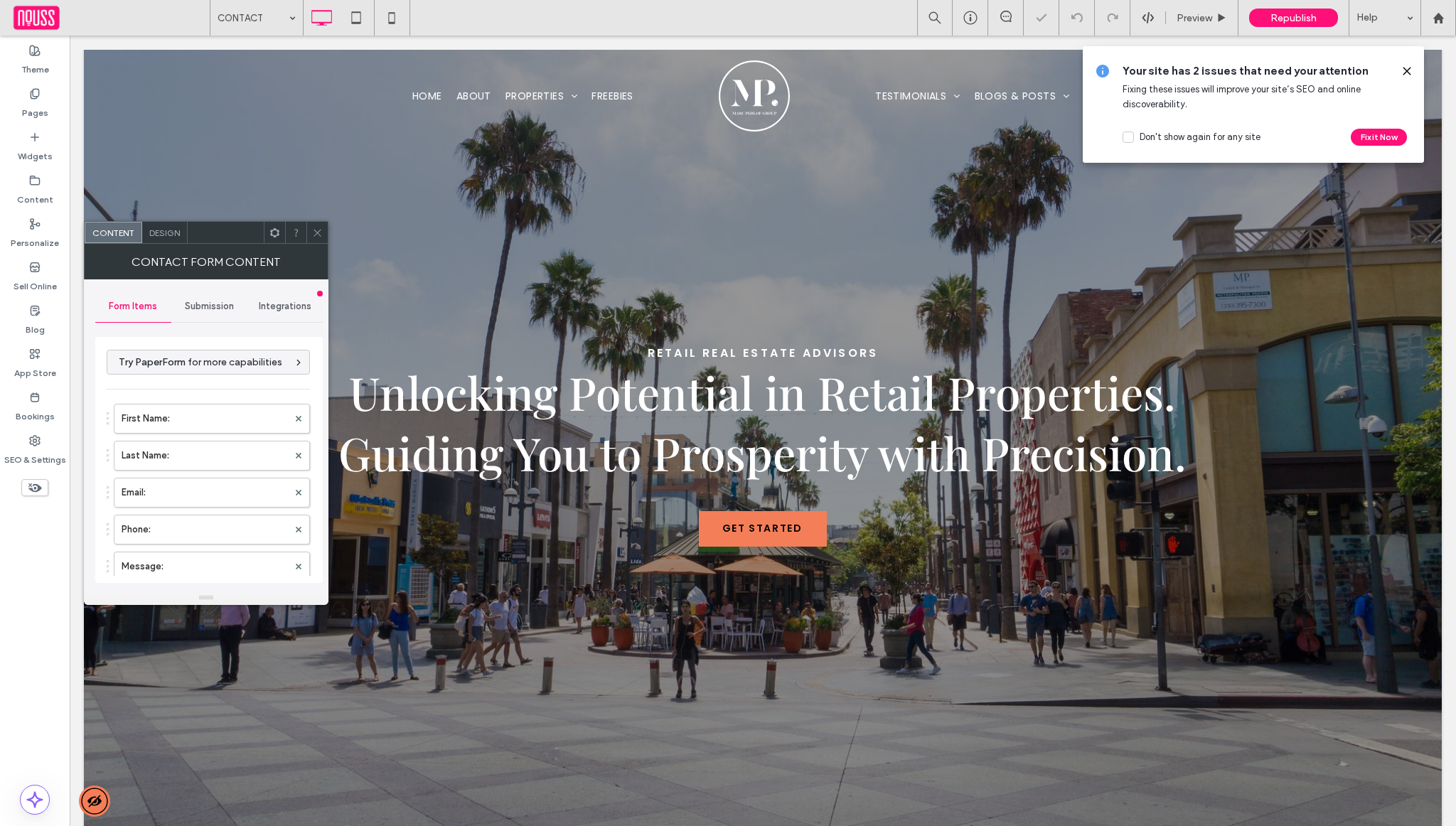
type input "**********"
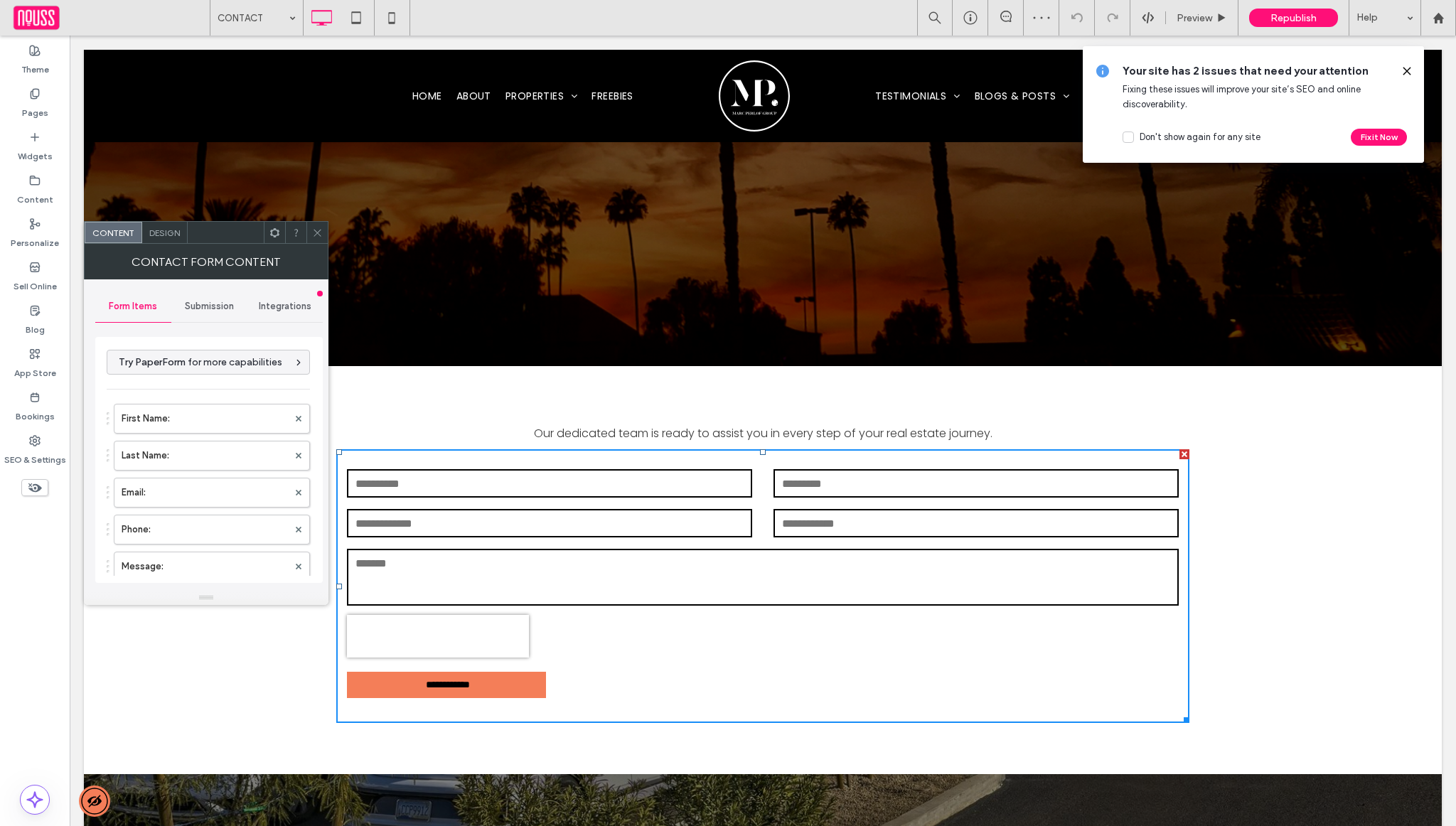
click at [200, 289] on div "**********" at bounding box center [209, 435] width 228 height 311
click at [200, 301] on span "Submission" at bounding box center [209, 306] width 49 height 11
click at [200, 370] on label "New submission notification" at bounding box center [209, 373] width 190 height 29
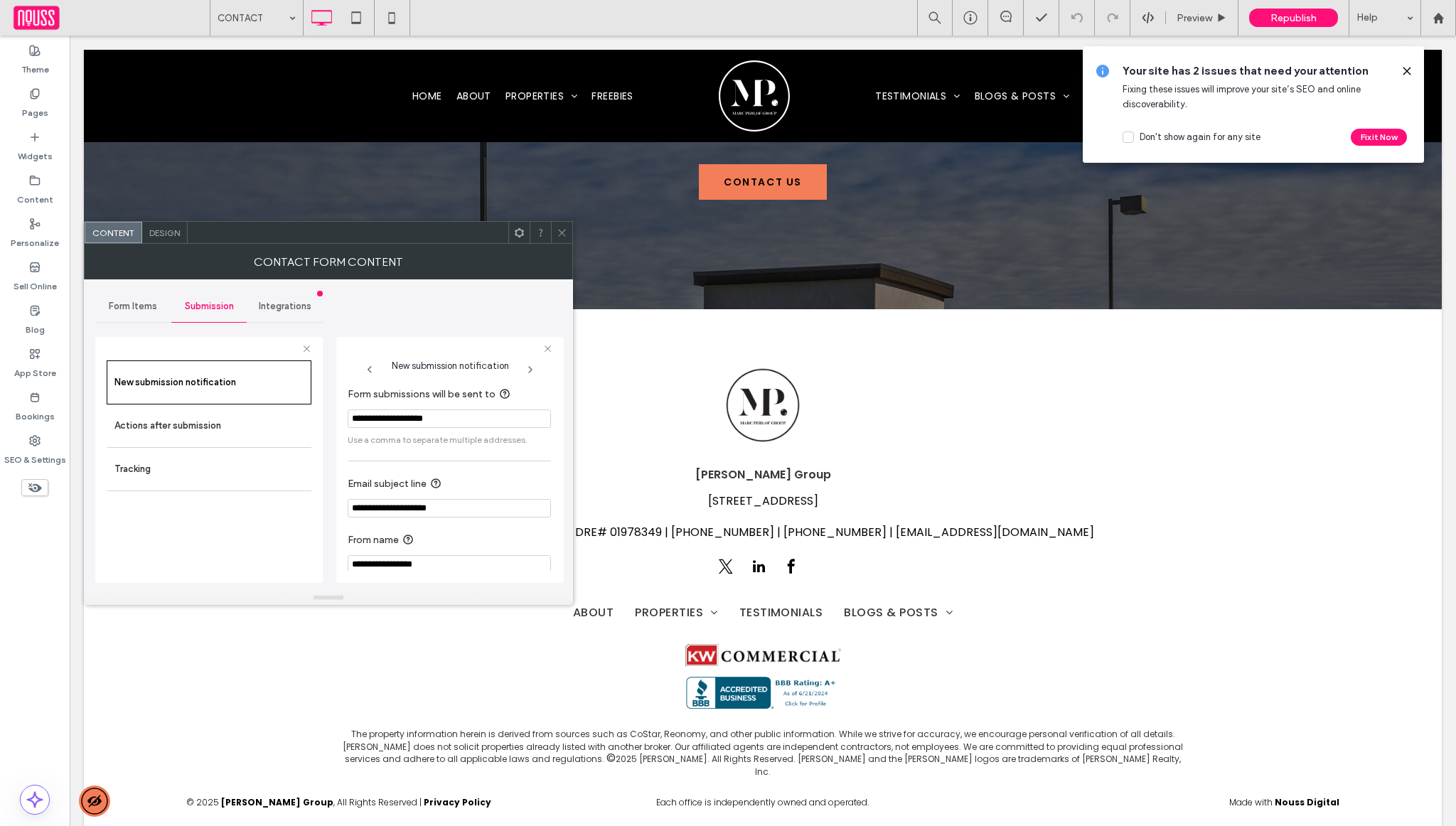
scroll to position [1343, 0]
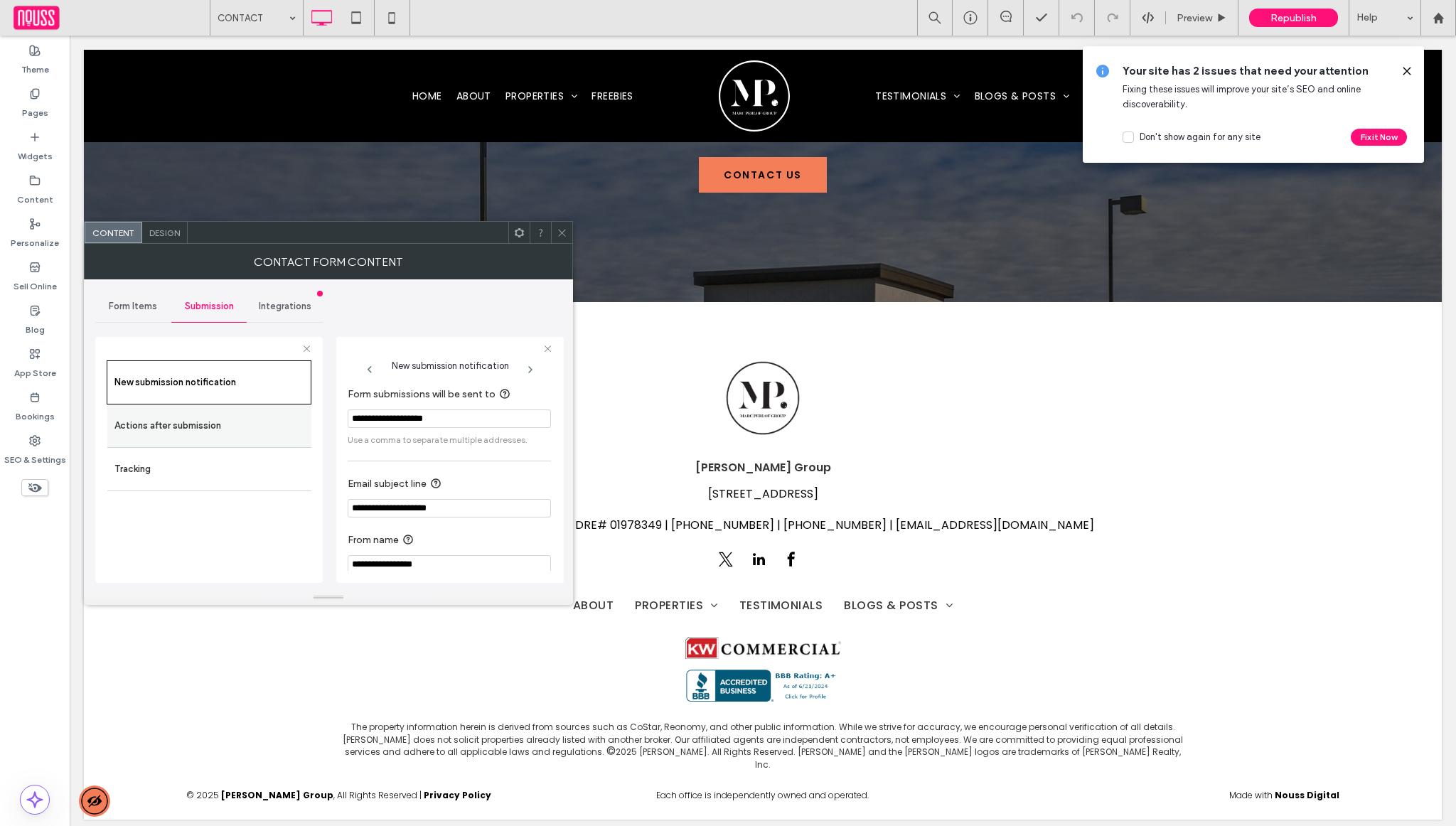
click at [202, 423] on label "Actions after submission" at bounding box center [209, 426] width 190 height 29
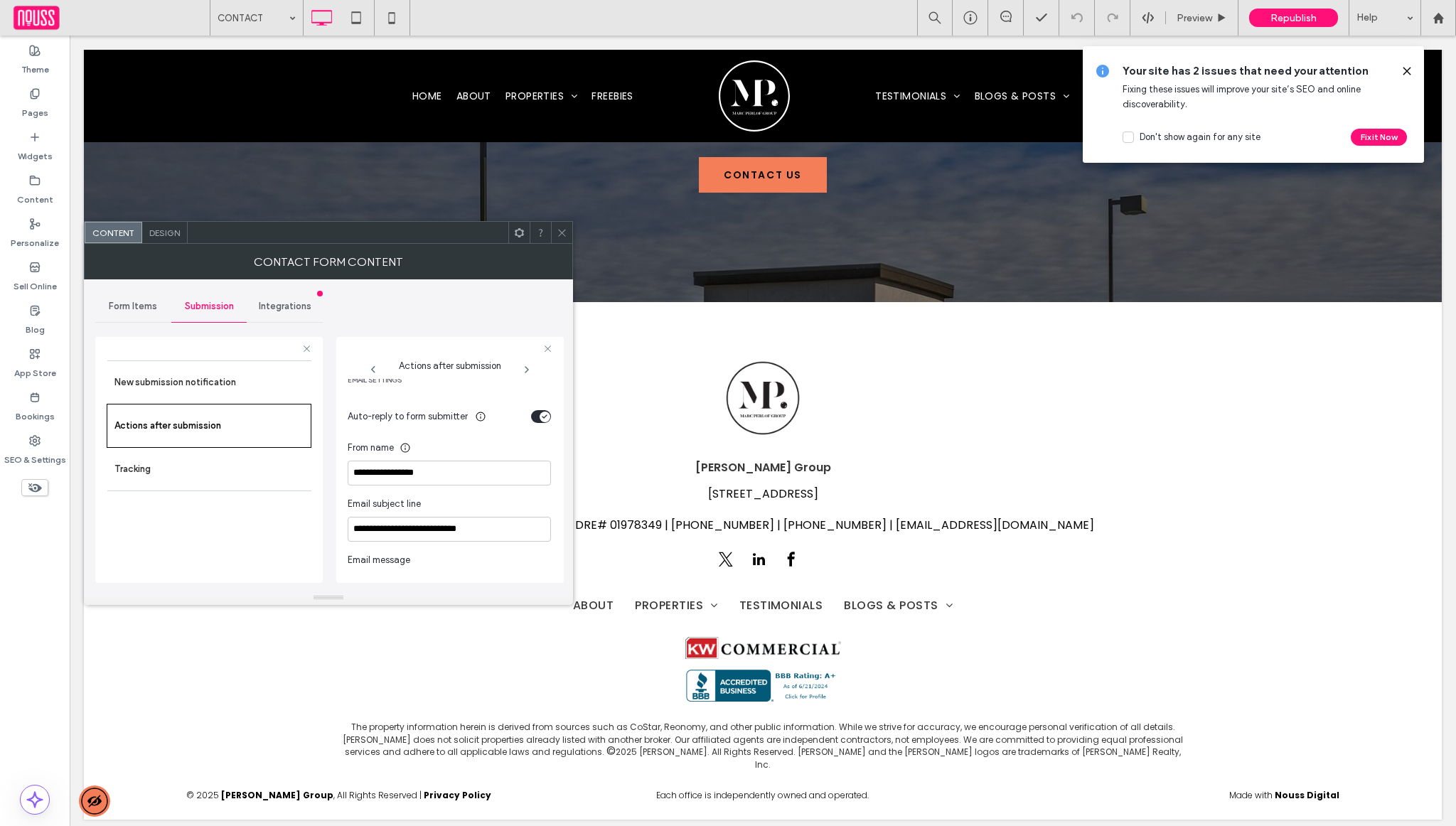
scroll to position [499, 0]
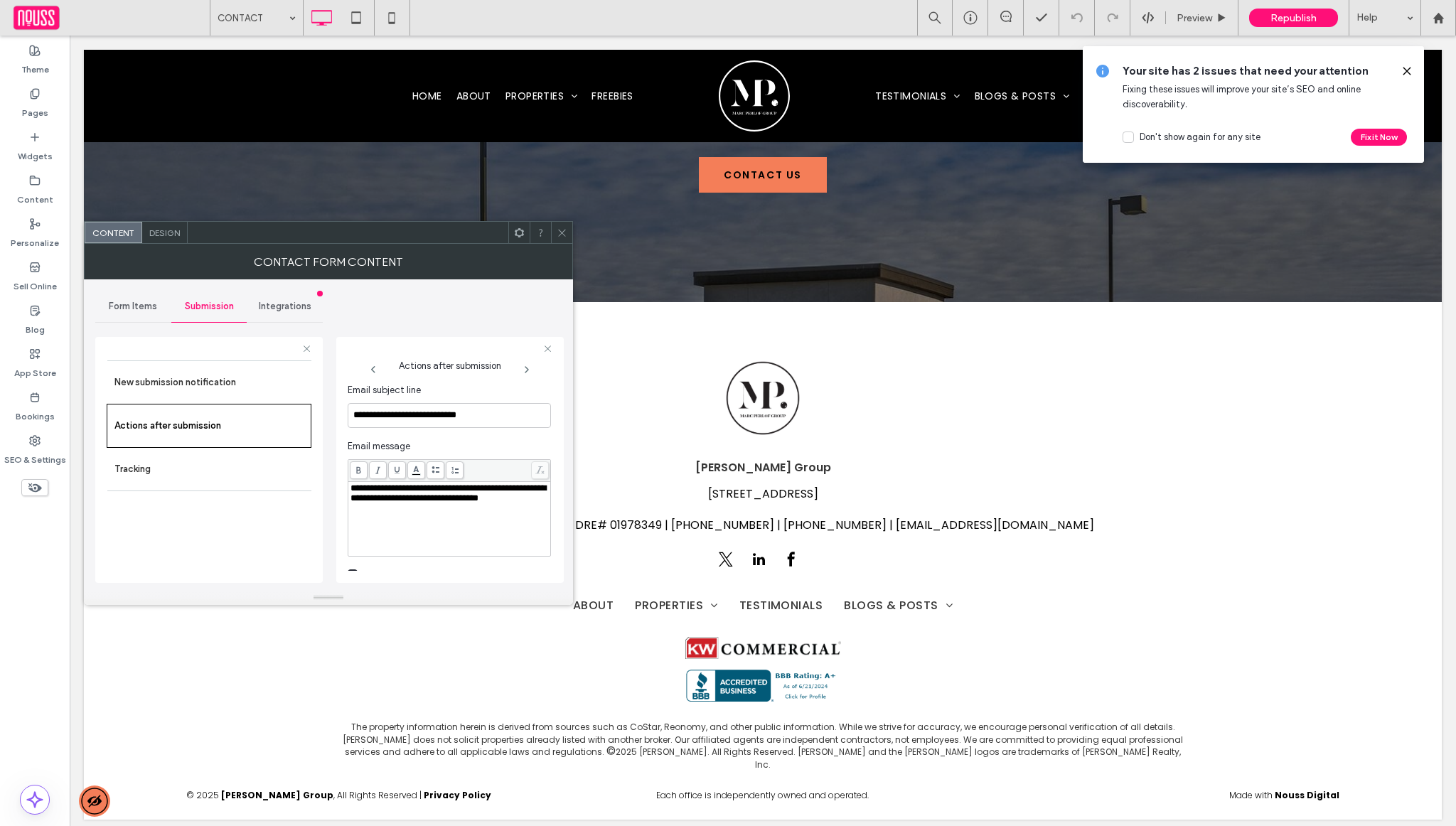
click at [168, 230] on span "Design" at bounding box center [164, 233] width 31 height 11
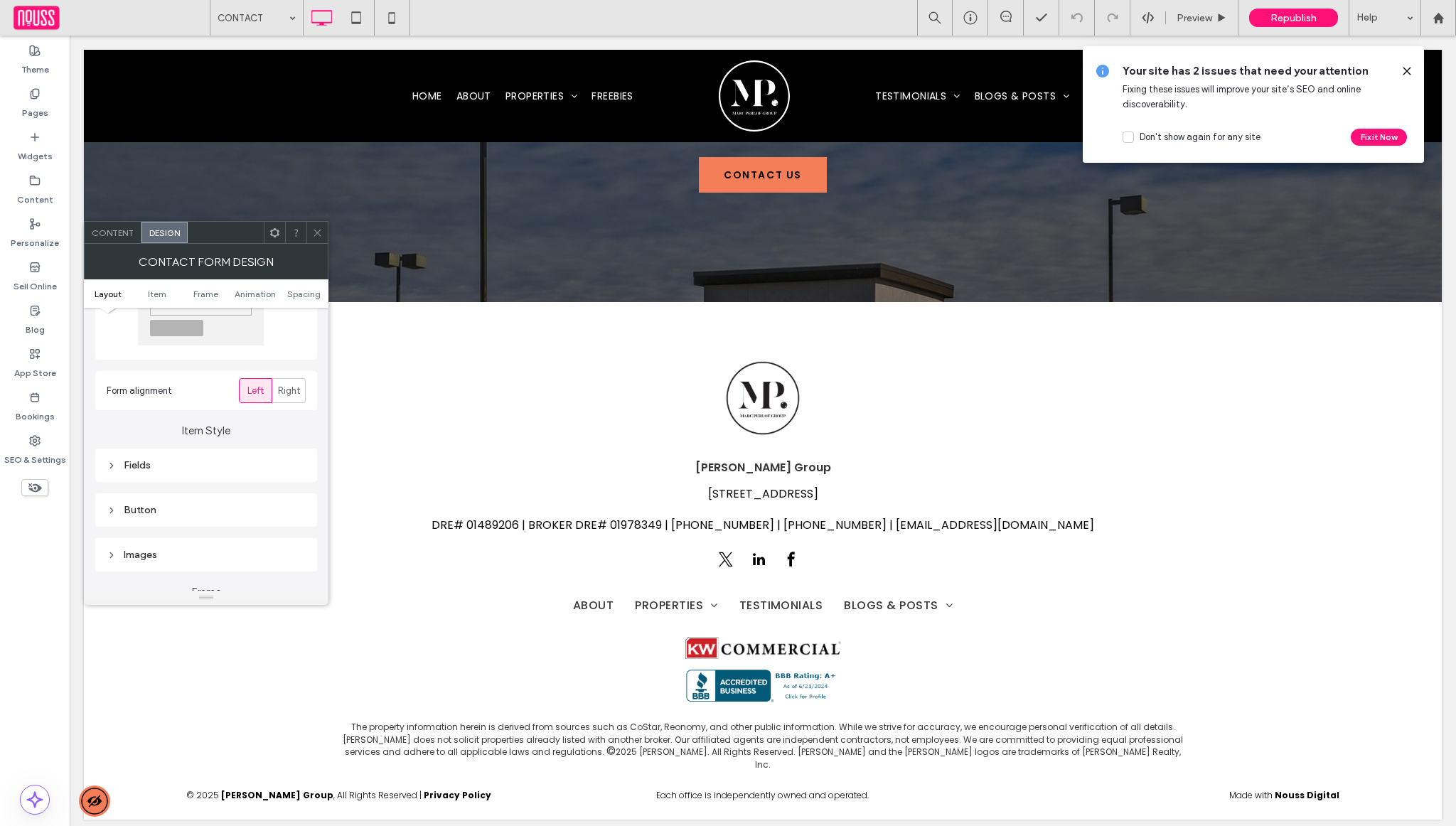
scroll to position [301, 0]
click at [248, 497] on div "Submission Message" at bounding box center [206, 494] width 199 height 12
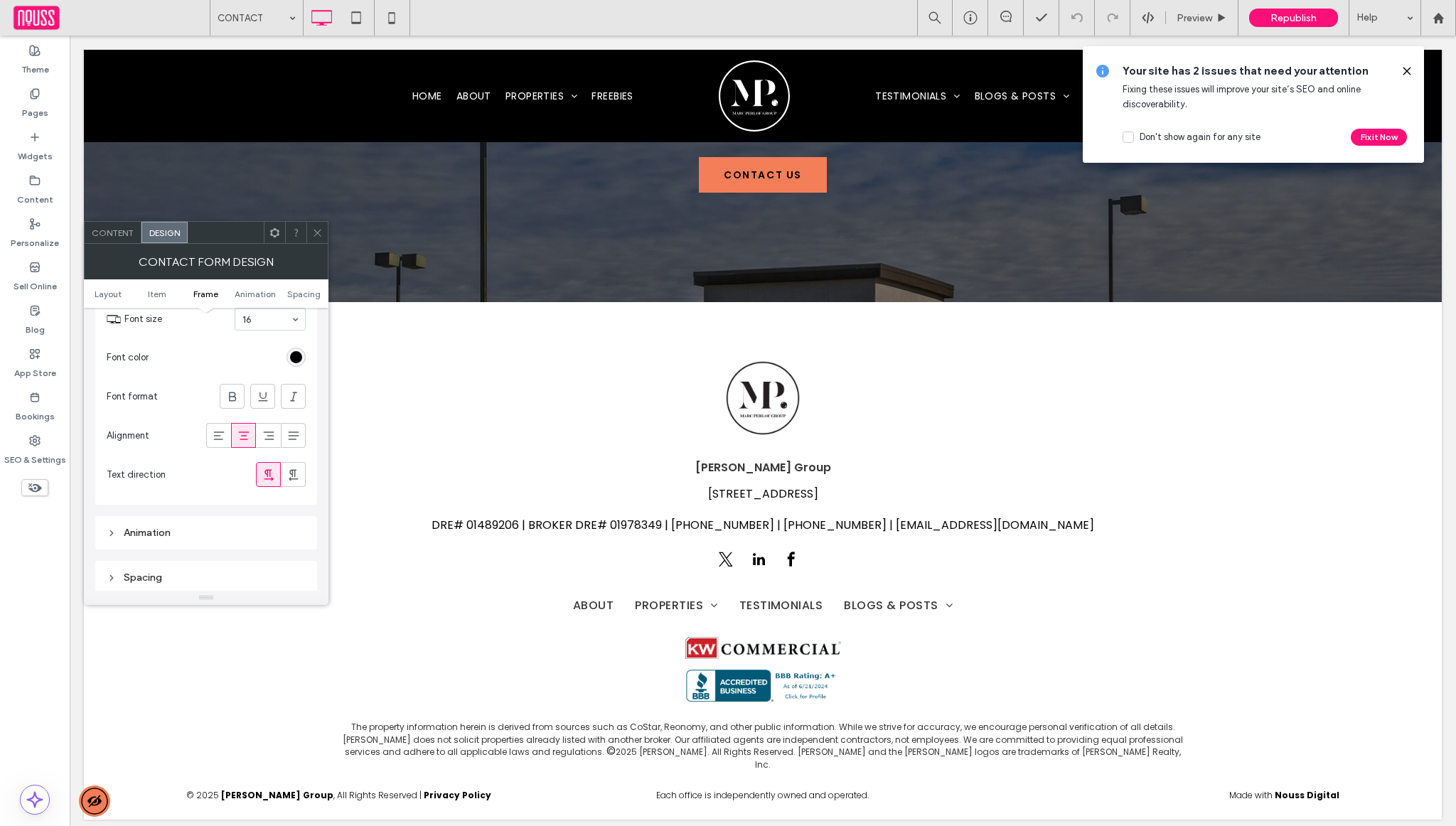
scroll to position [580, 0]
click at [41, 225] on div "Personalize" at bounding box center [34, 233] width 70 height 43
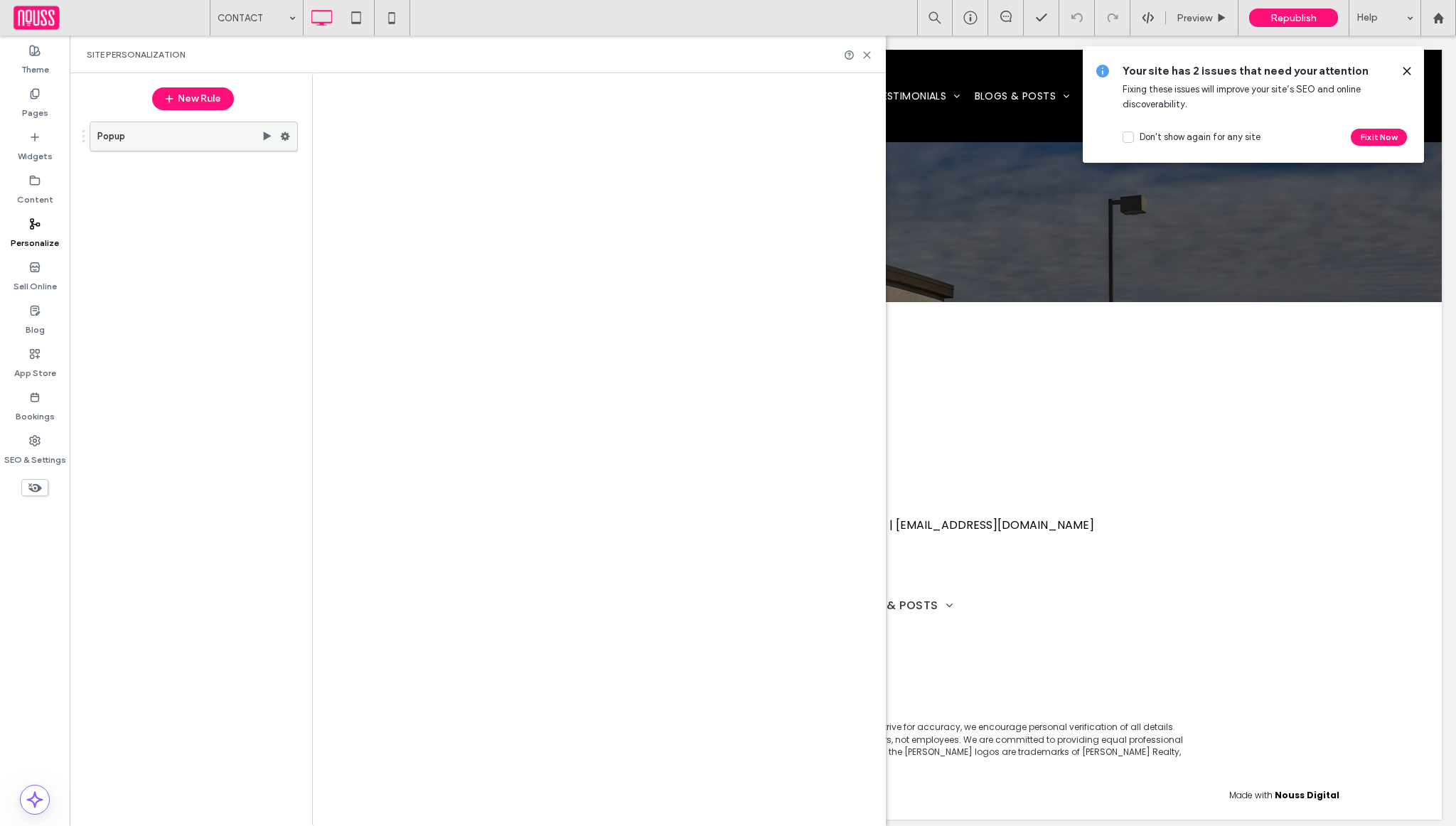
click at [287, 128] on span at bounding box center [285, 136] width 10 height 22
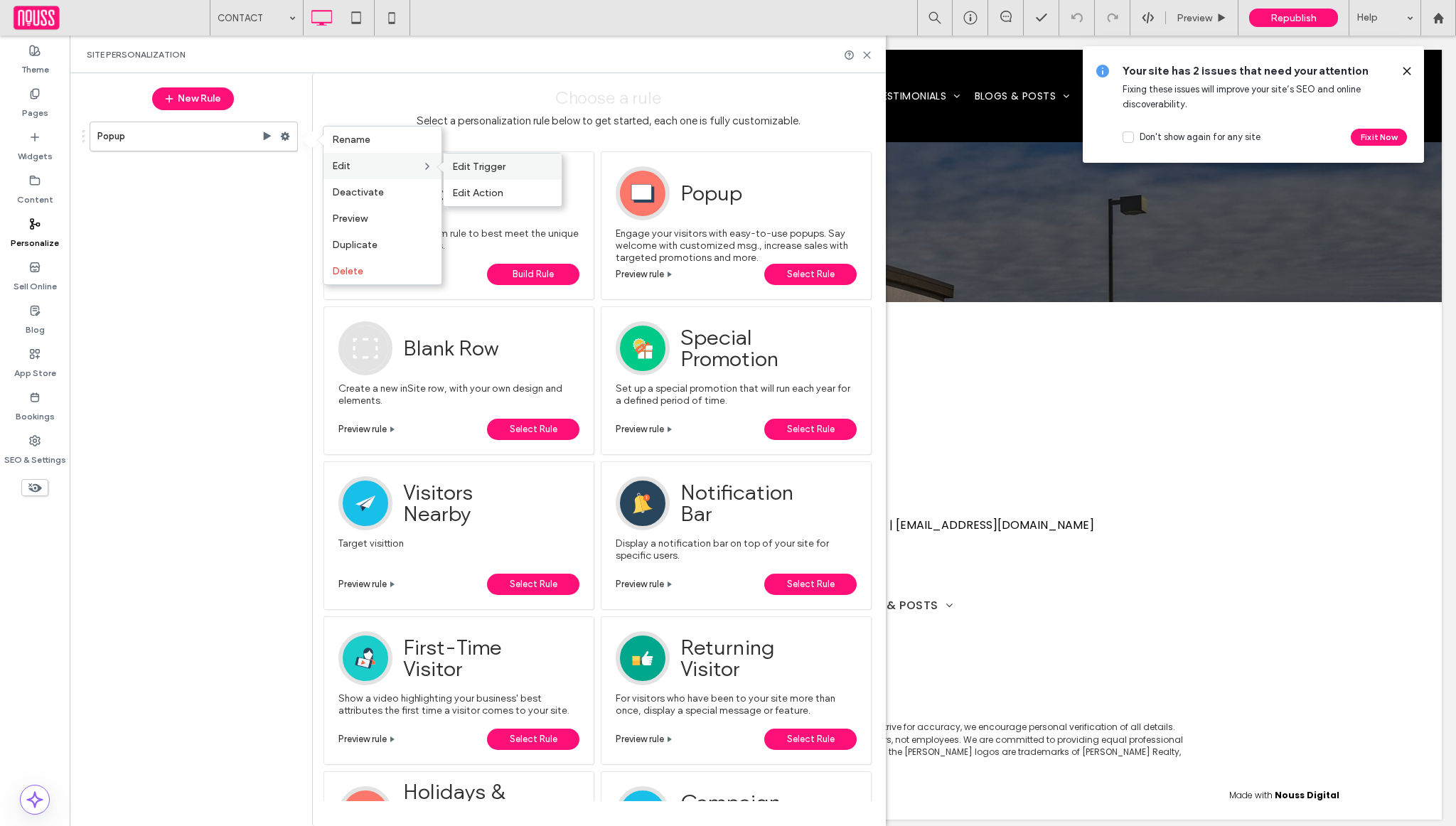
click at [472, 161] on span "Edit Trigger" at bounding box center [479, 166] width 53 height 12
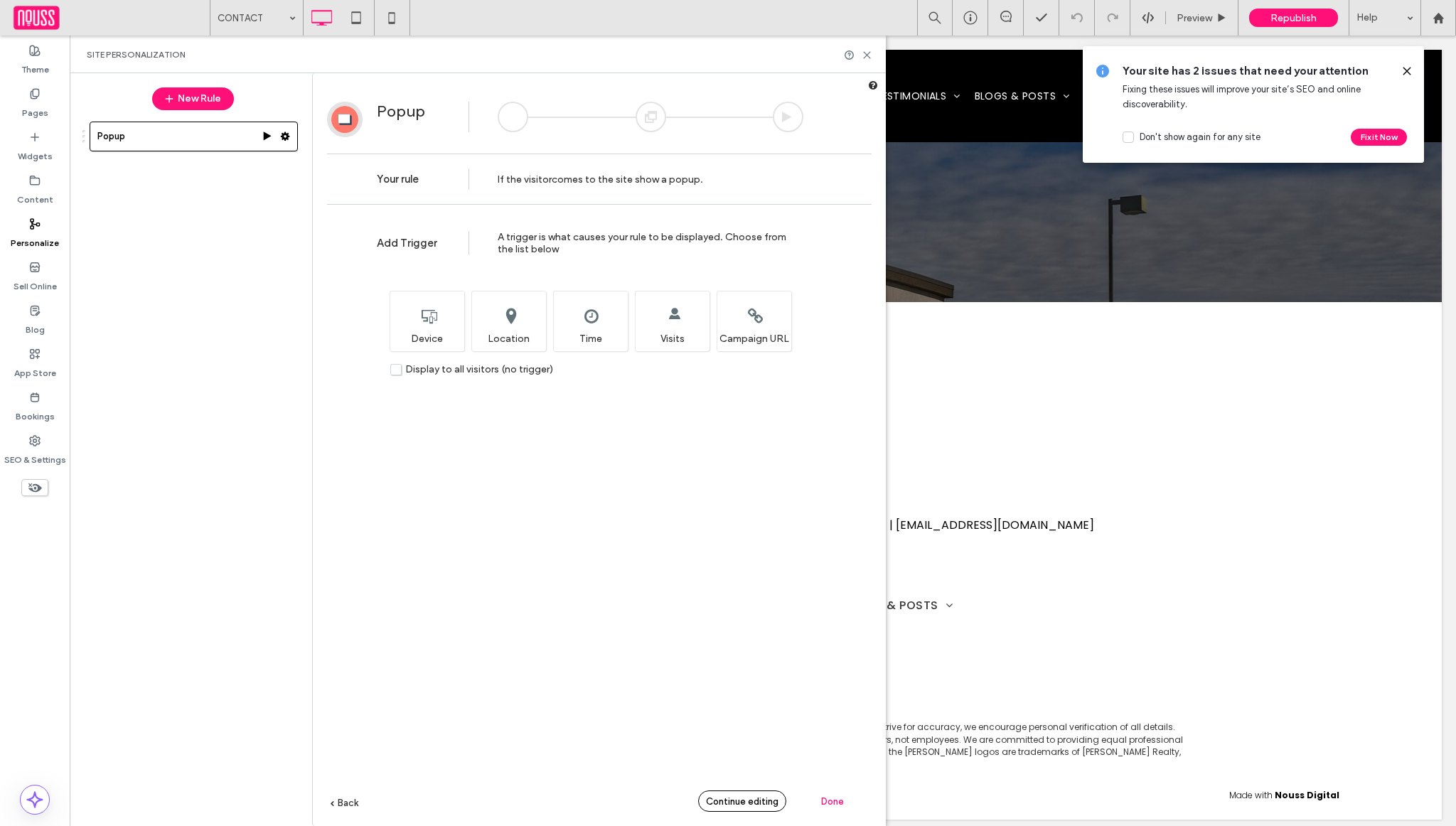
click at [755, 803] on span "Continue editing" at bounding box center [742, 801] width 73 height 11
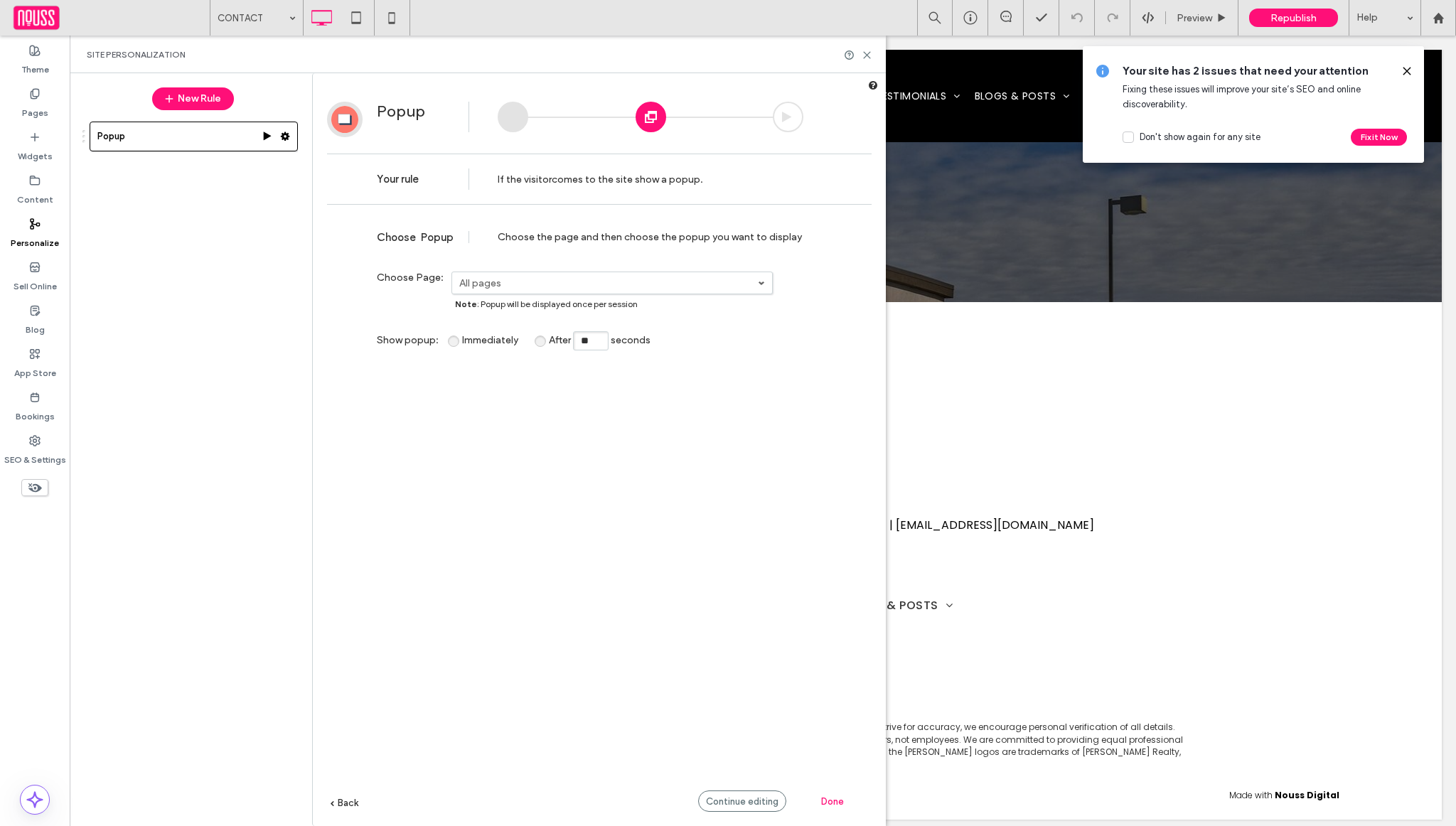
click at [1406, 69] on use at bounding box center [1406, 70] width 6 height 6
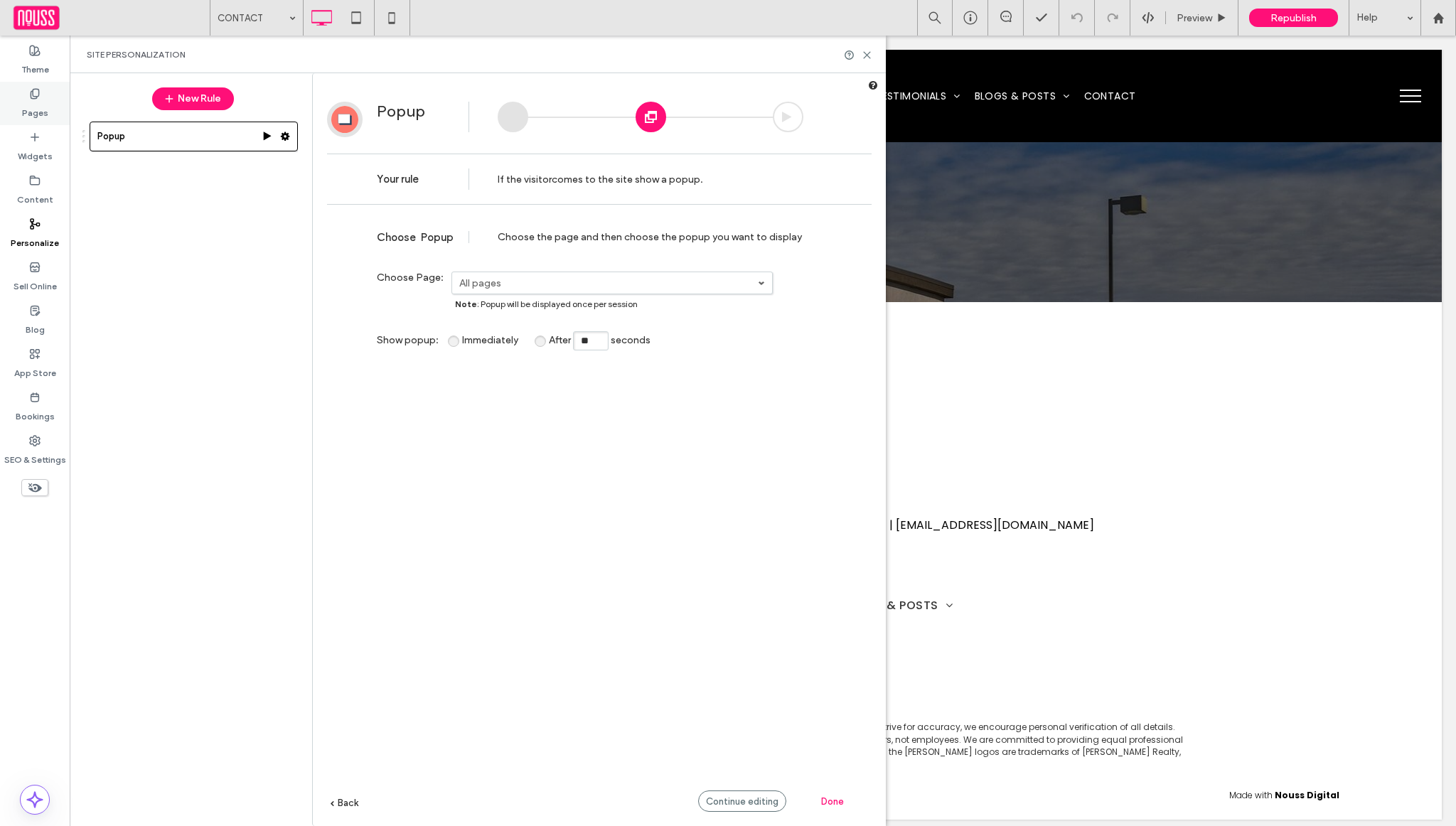
click at [54, 107] on div "Pages" at bounding box center [34, 103] width 70 height 43
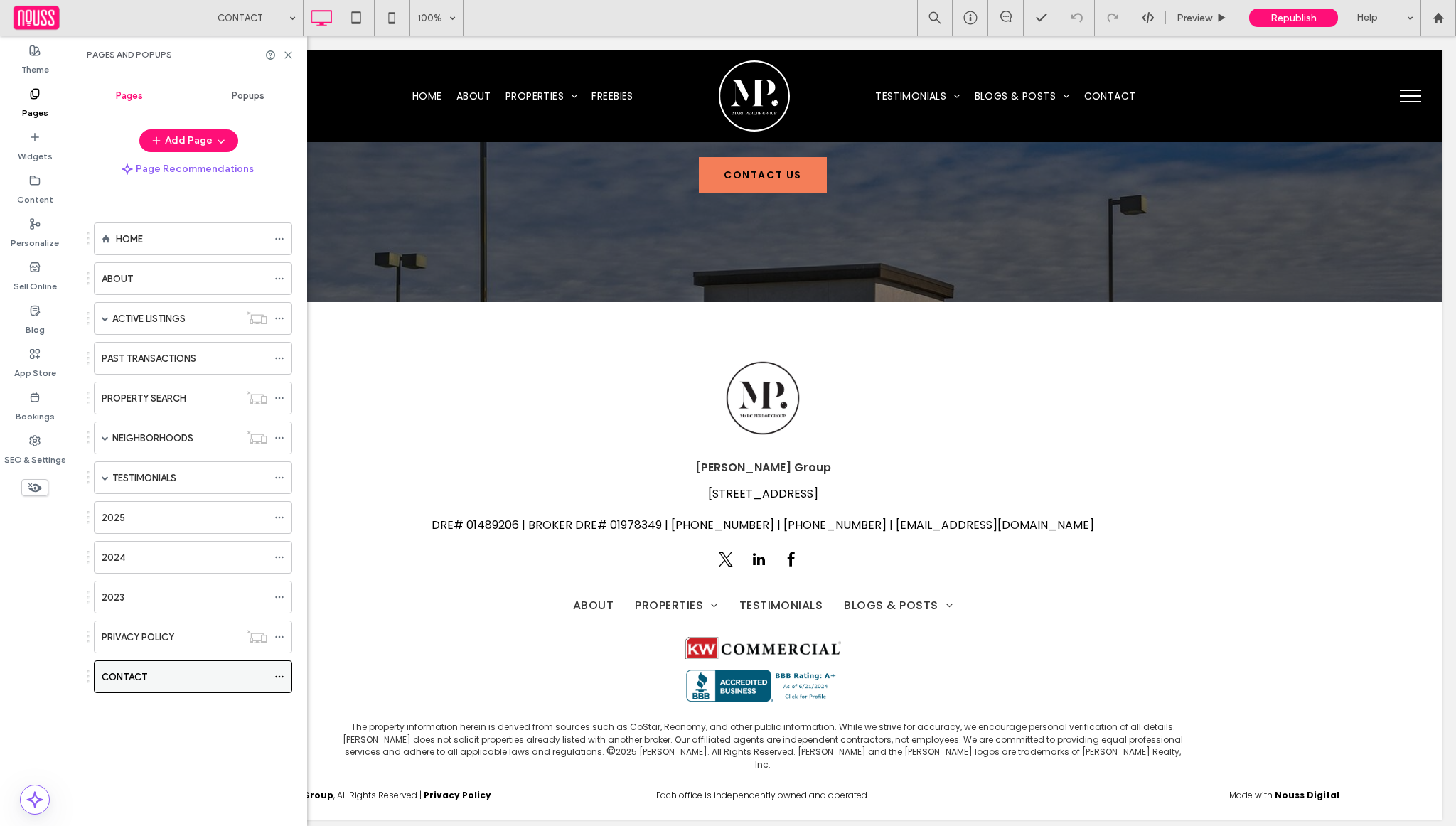
click at [281, 681] on icon at bounding box center [279, 677] width 10 height 10
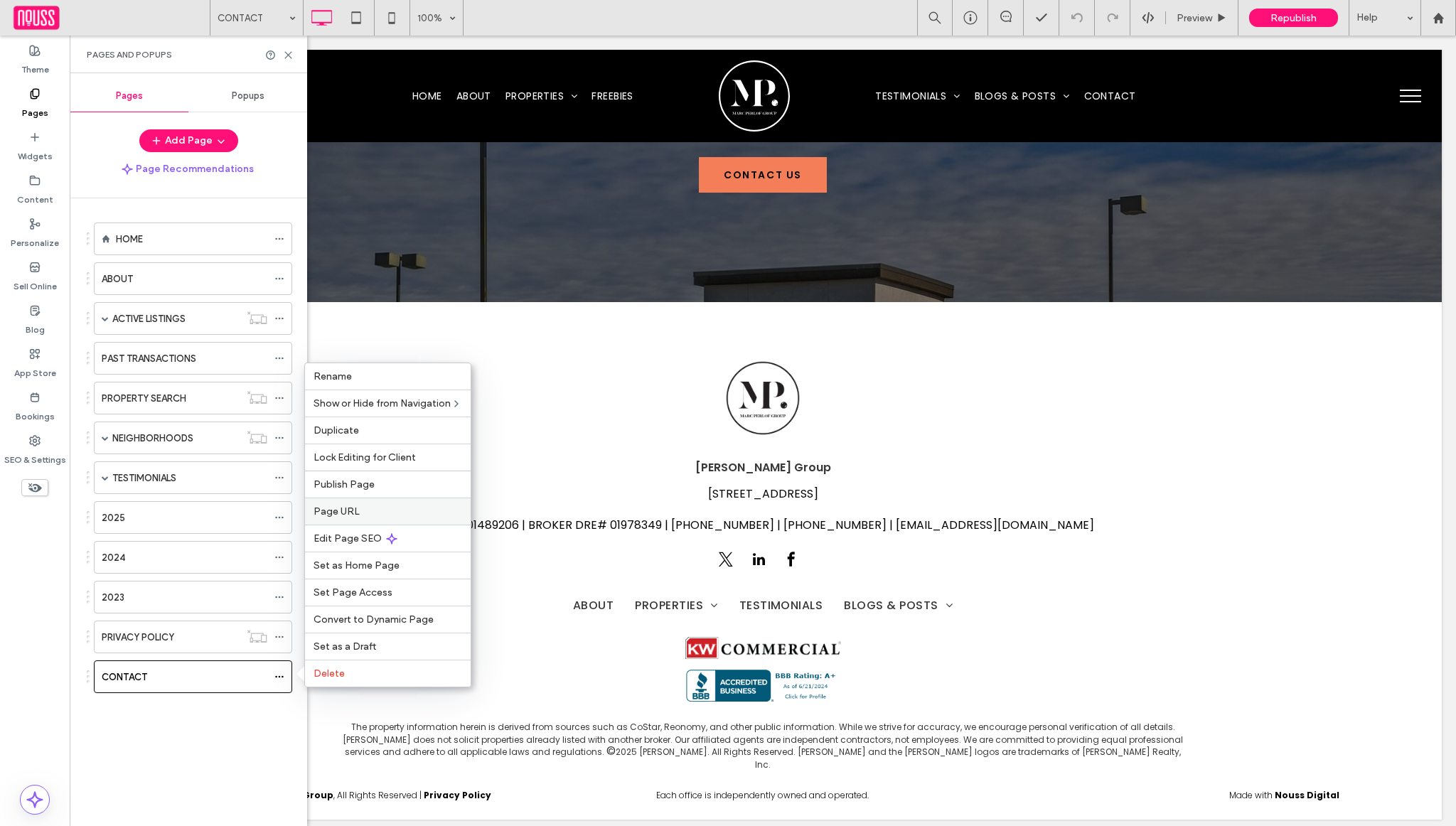
click at [377, 508] on label "Page URL" at bounding box center [388, 511] width 149 height 12
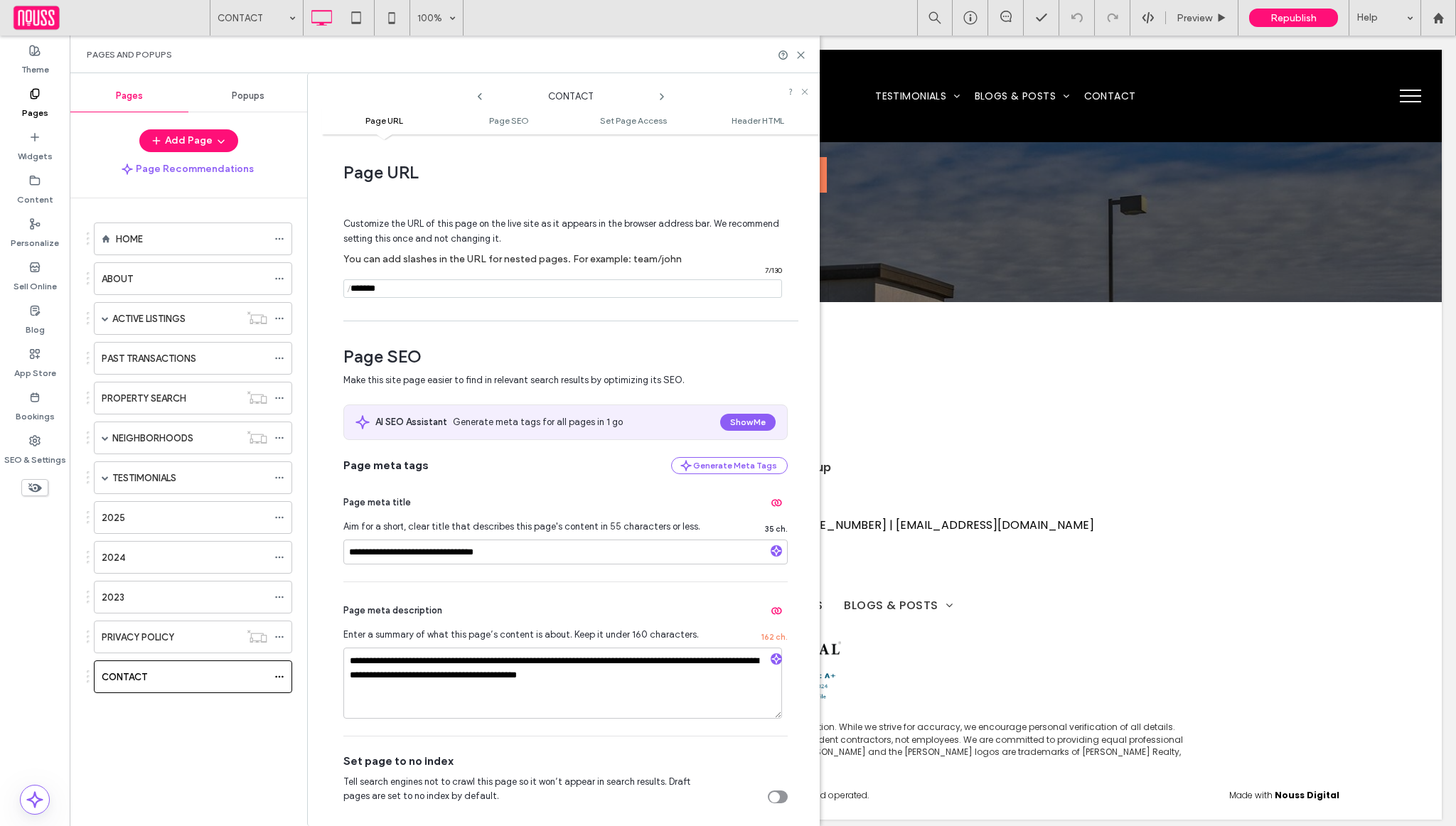
scroll to position [44, 0]
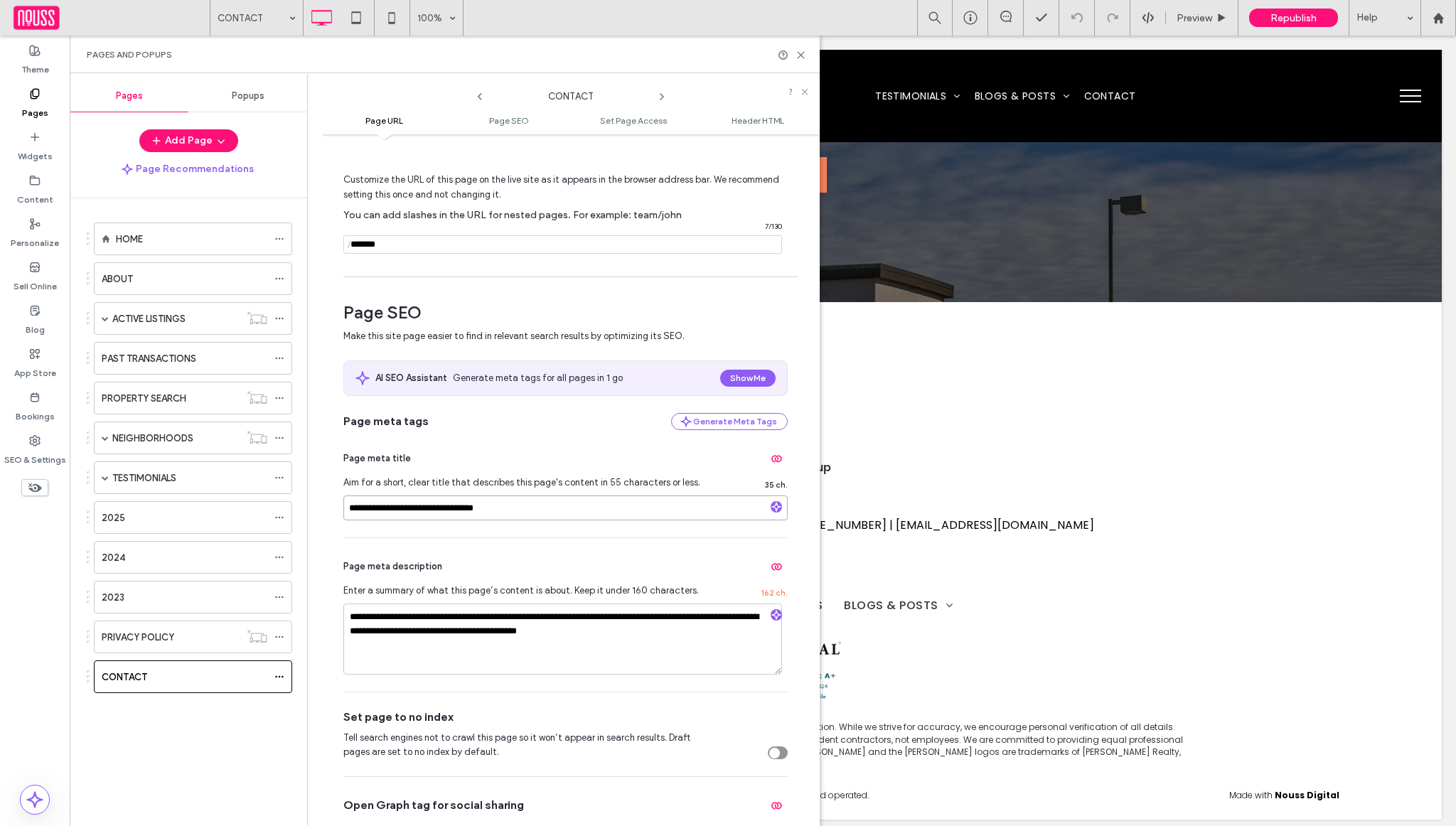
click at [415, 509] on input "**********" at bounding box center [565, 507] width 444 height 25
type input "**********"
click at [772, 619] on use "button" at bounding box center [776, 615] width 9 height 9
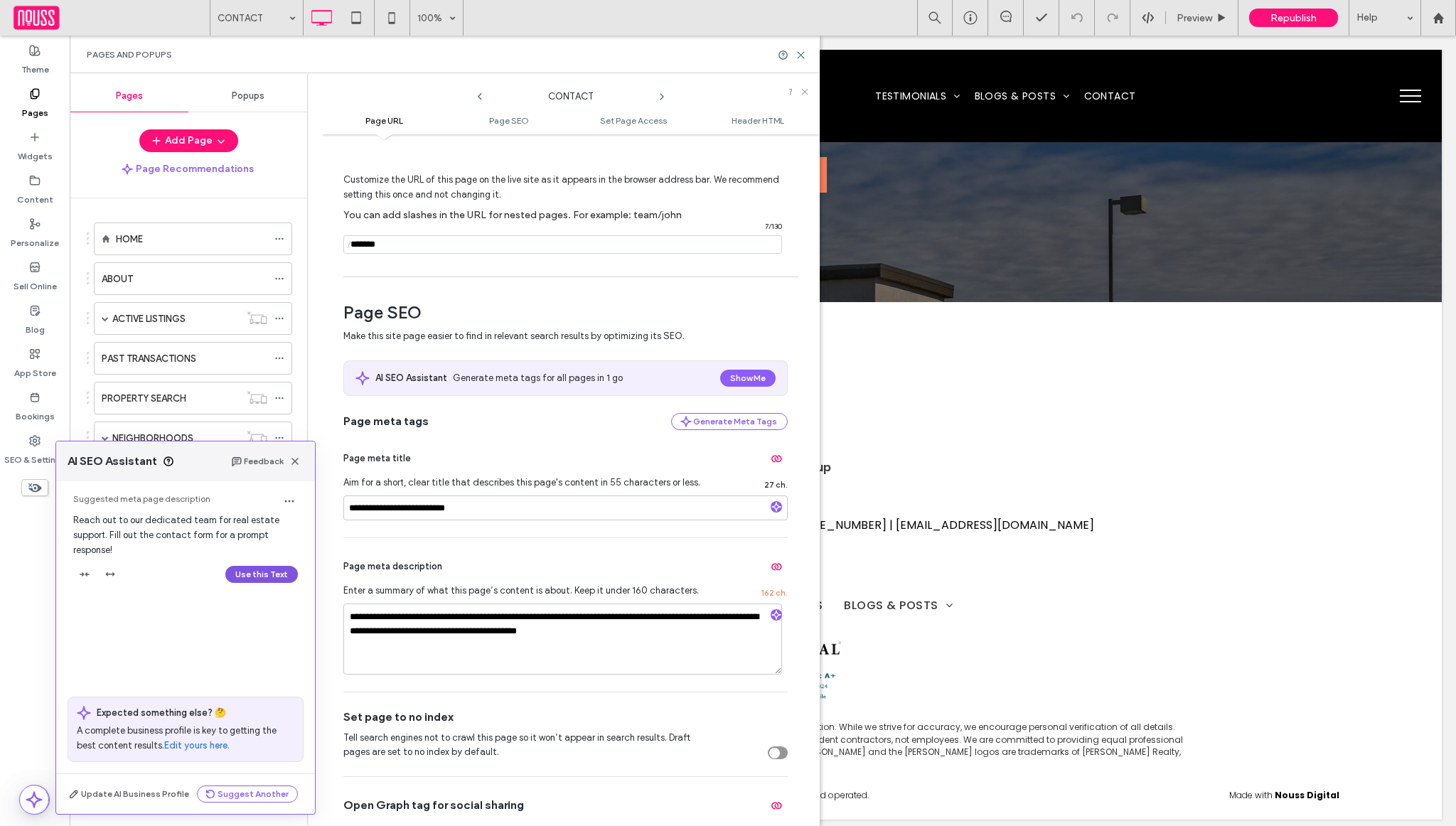
click at [240, 578] on button "Use this Text" at bounding box center [261, 574] width 73 height 17
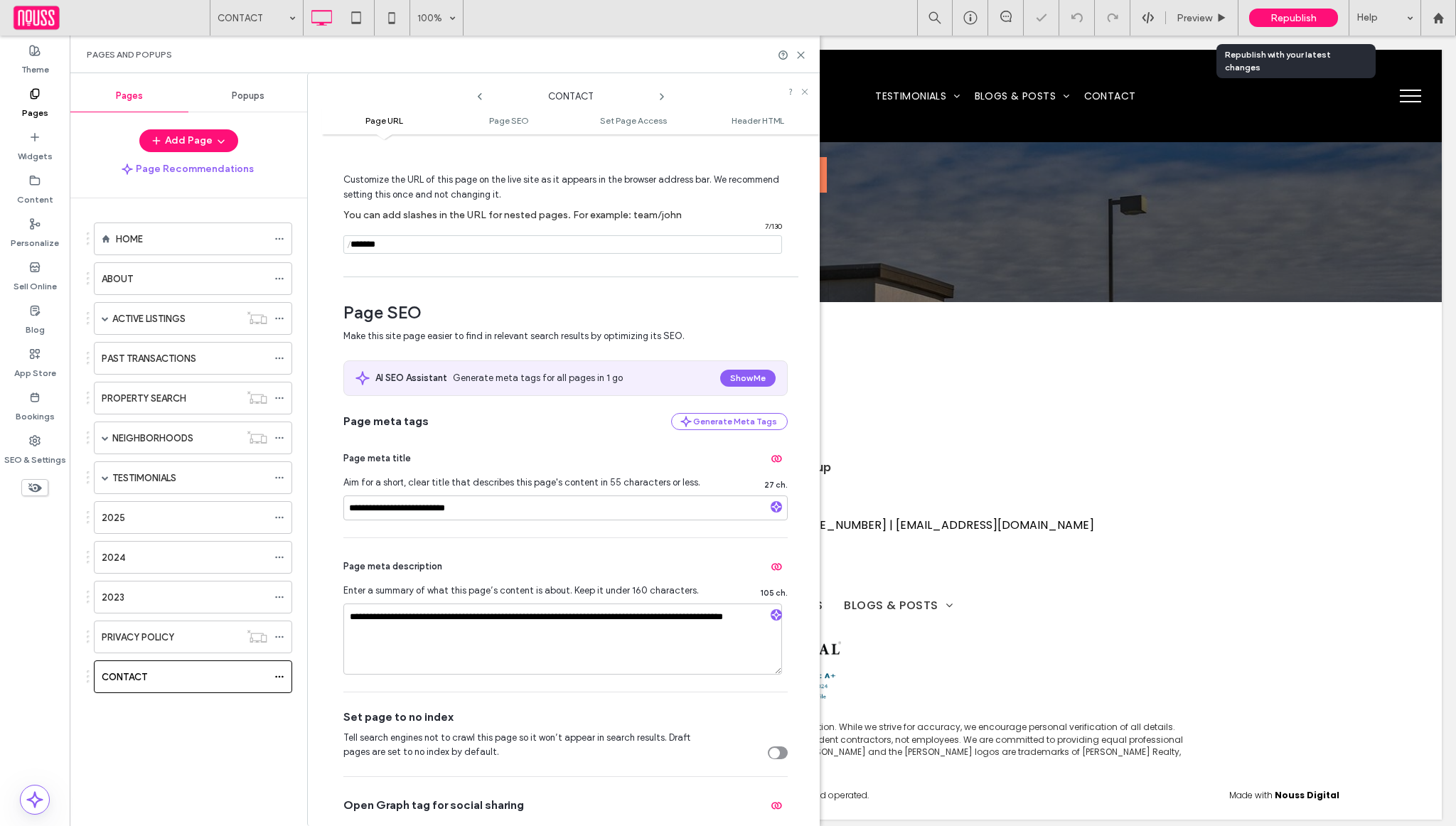
click at [1278, 14] on span "Republish" at bounding box center [1294, 18] width 46 height 12
